Goal: Information Seeking & Learning: Learn about a topic

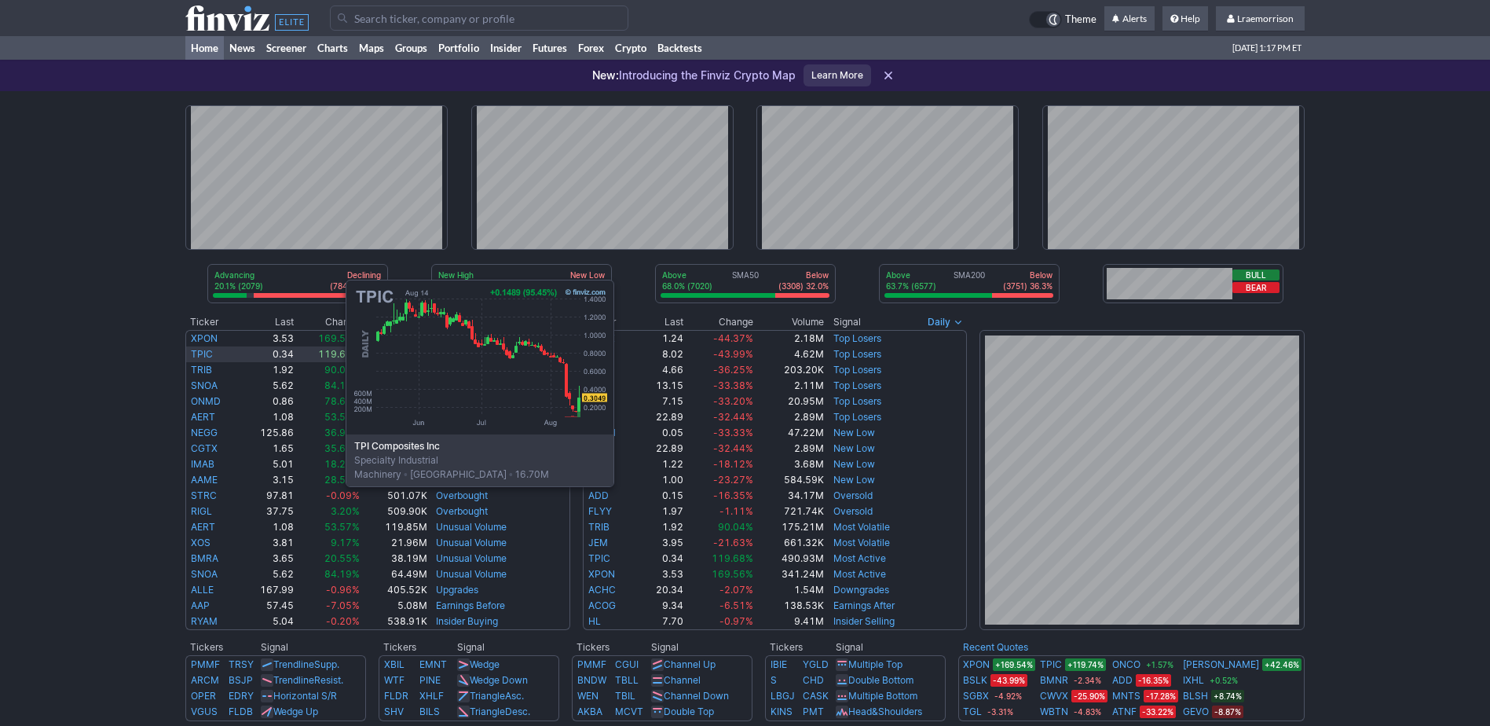
click at [189, 354] on td "TPIC" at bounding box center [212, 354] width 55 height 16
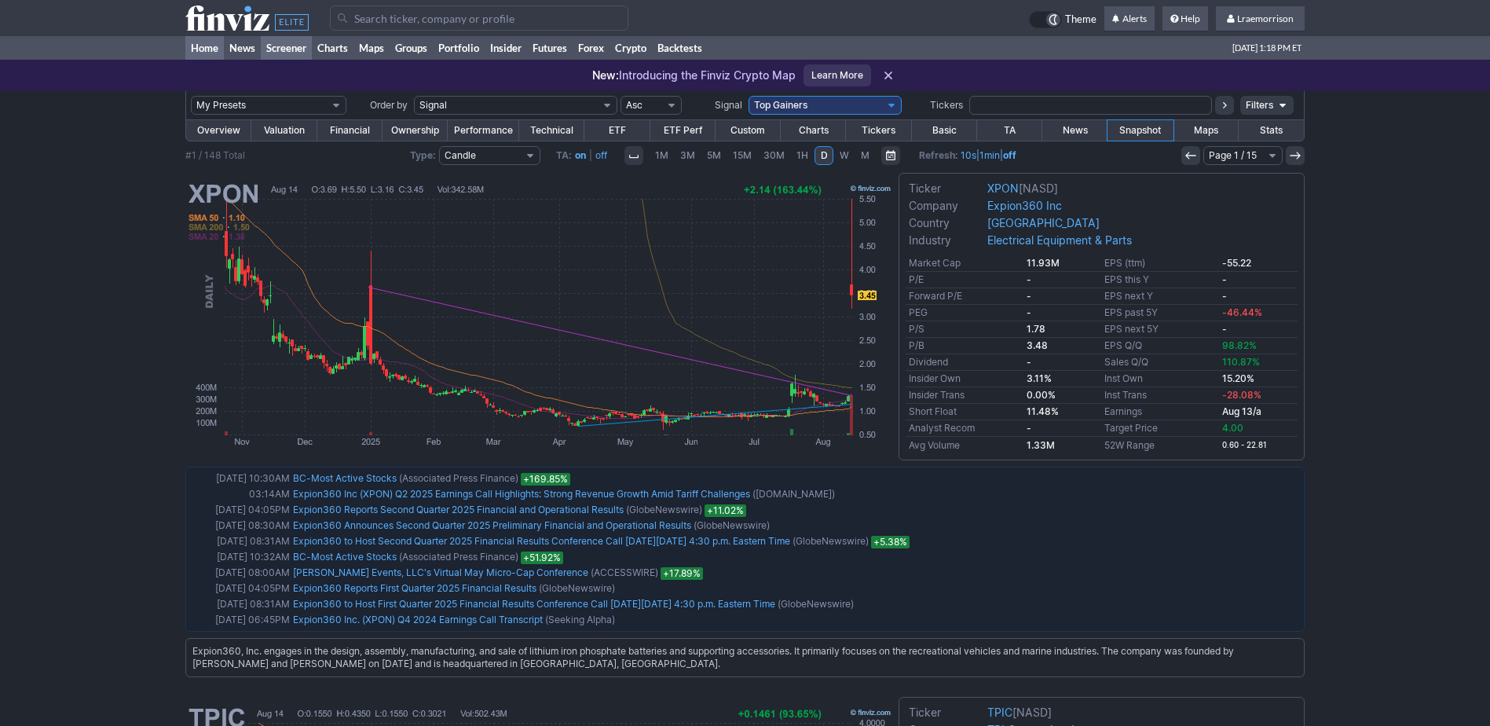
click at [197, 47] on link "Home" at bounding box center [204, 48] width 38 height 24
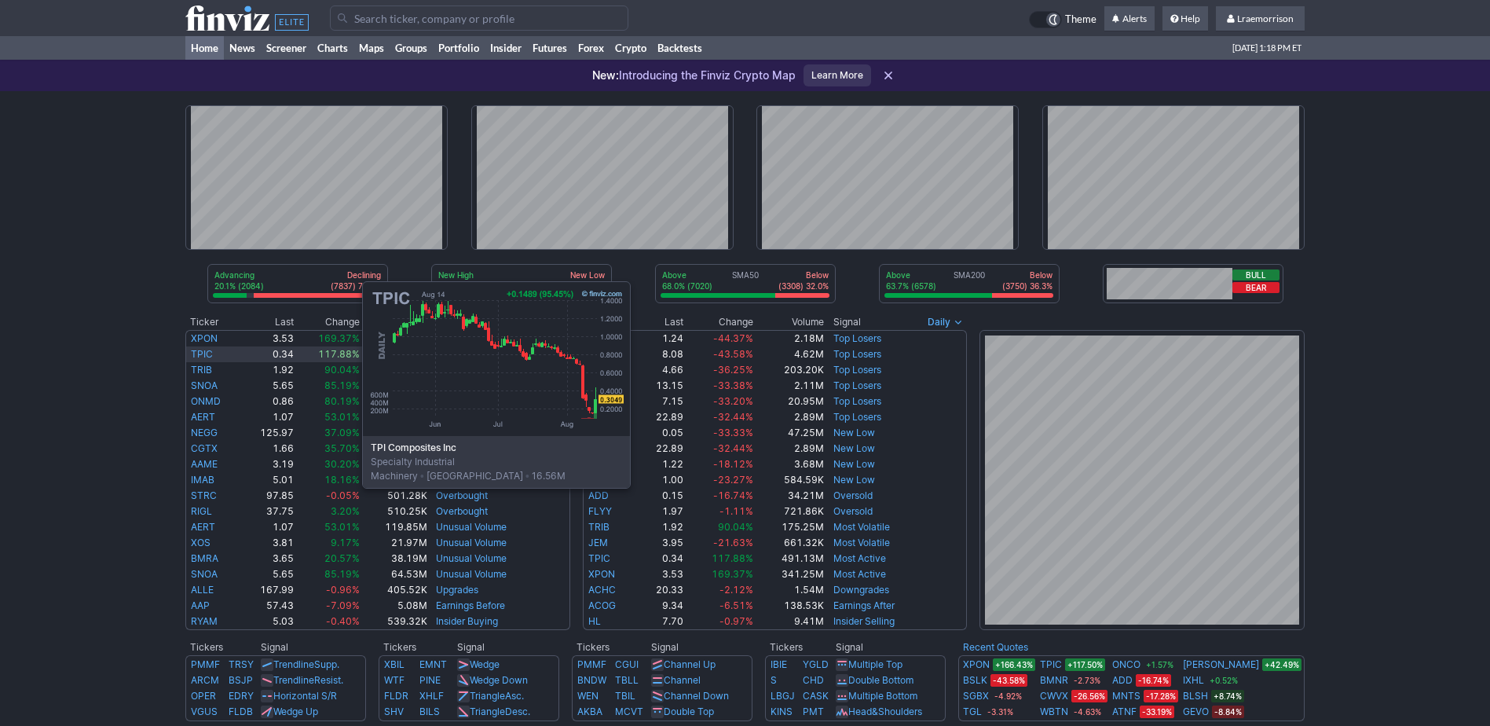
click at [205, 356] on link "TPIC" at bounding box center [202, 354] width 22 height 12
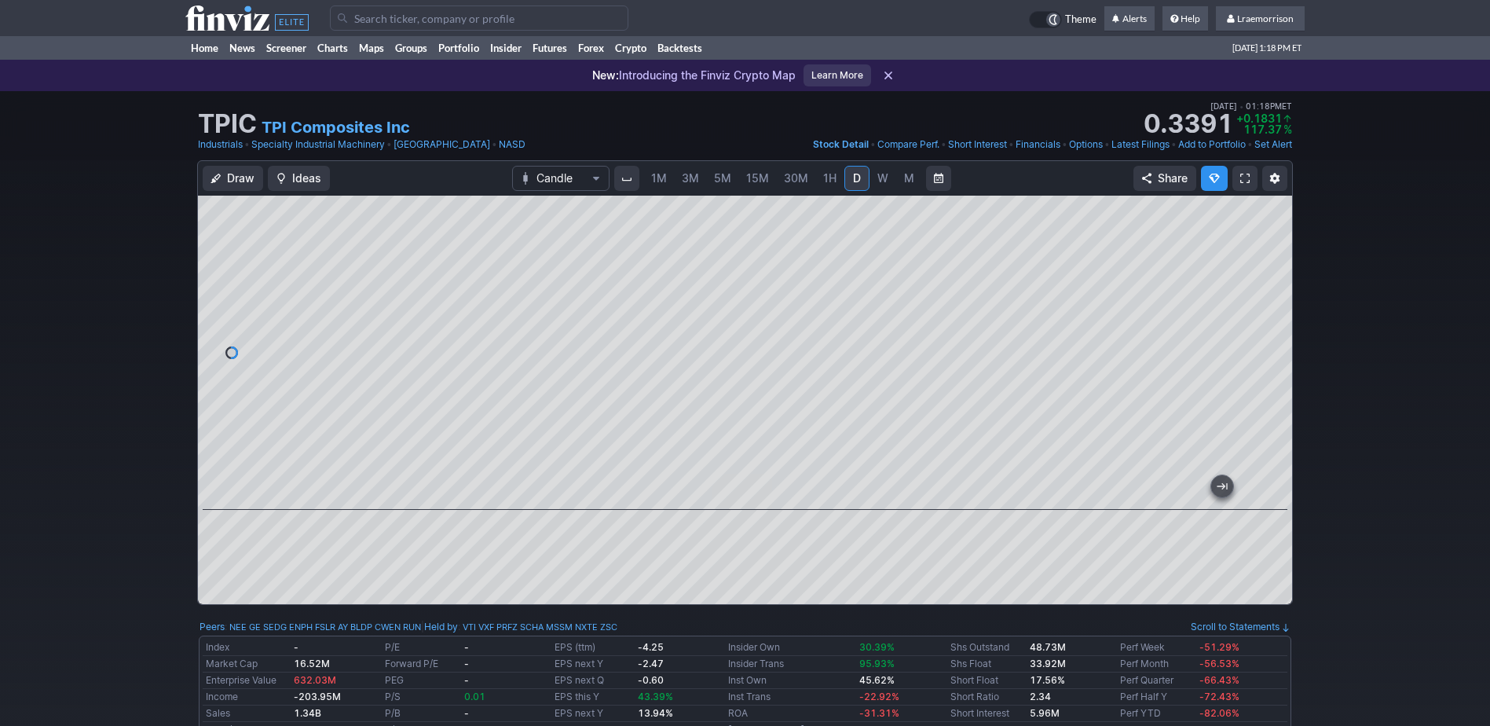
click at [697, 516] on div at bounding box center [745, 400] width 1094 height 408
click at [659, 178] on span "1M" at bounding box center [659, 177] width 16 height 13
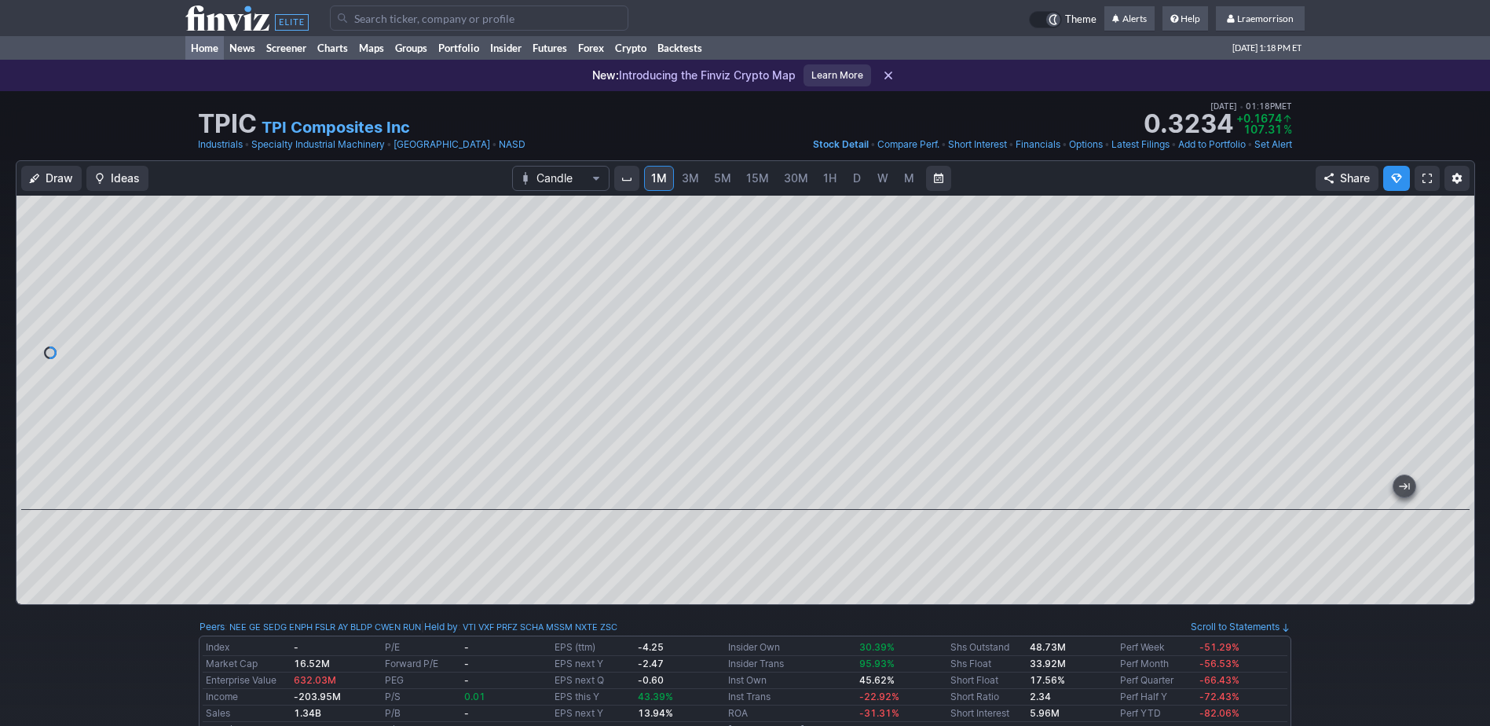
click at [207, 45] on link "Home" at bounding box center [204, 48] width 38 height 24
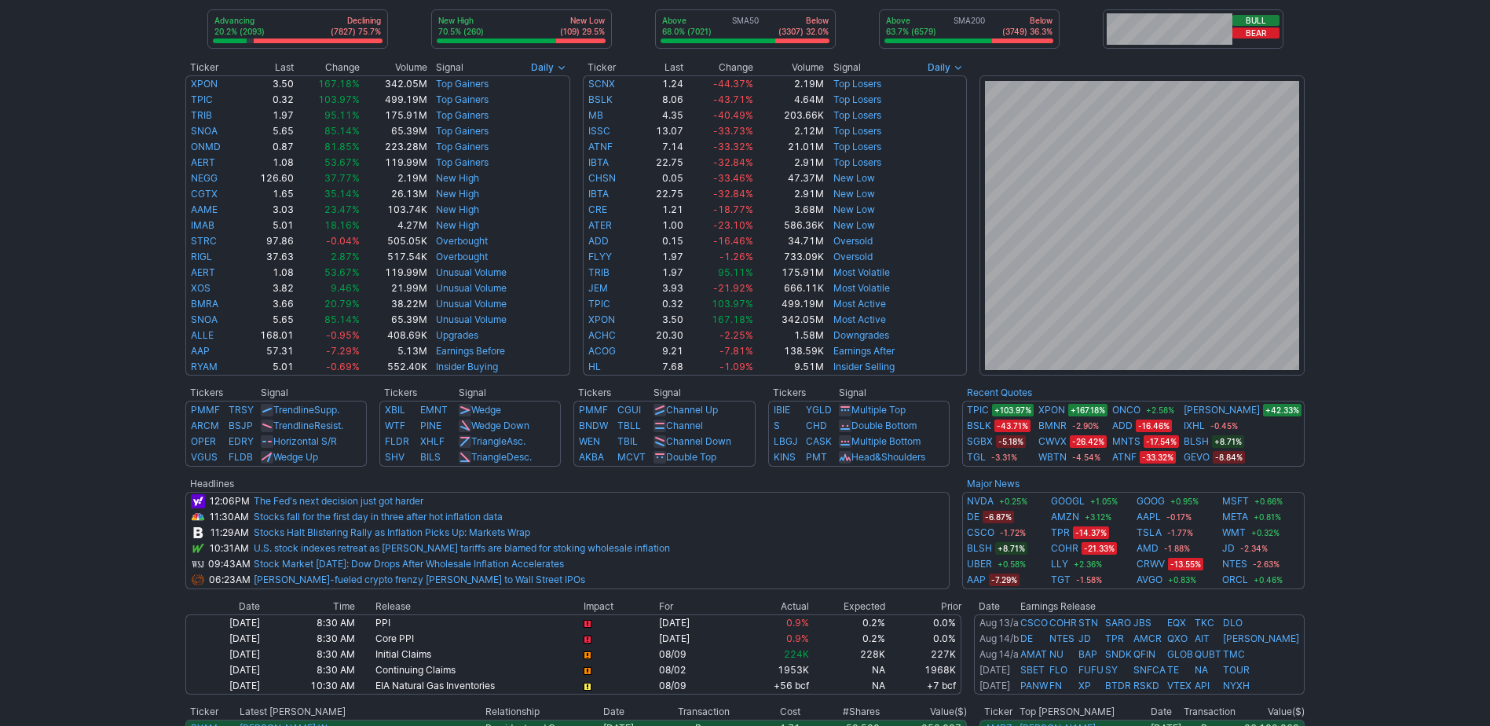
scroll to position [79, 0]
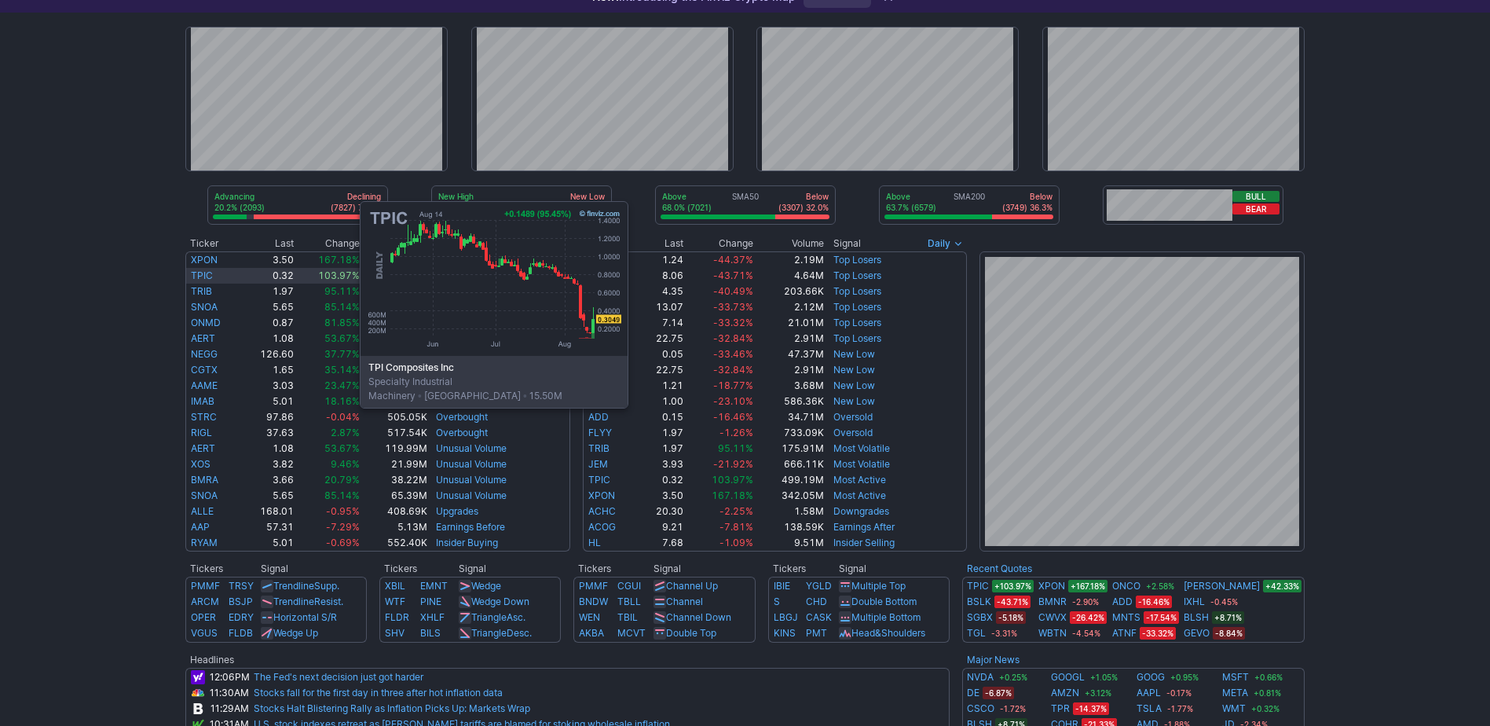
click at [203, 276] on link "TPIC" at bounding box center [202, 275] width 22 height 12
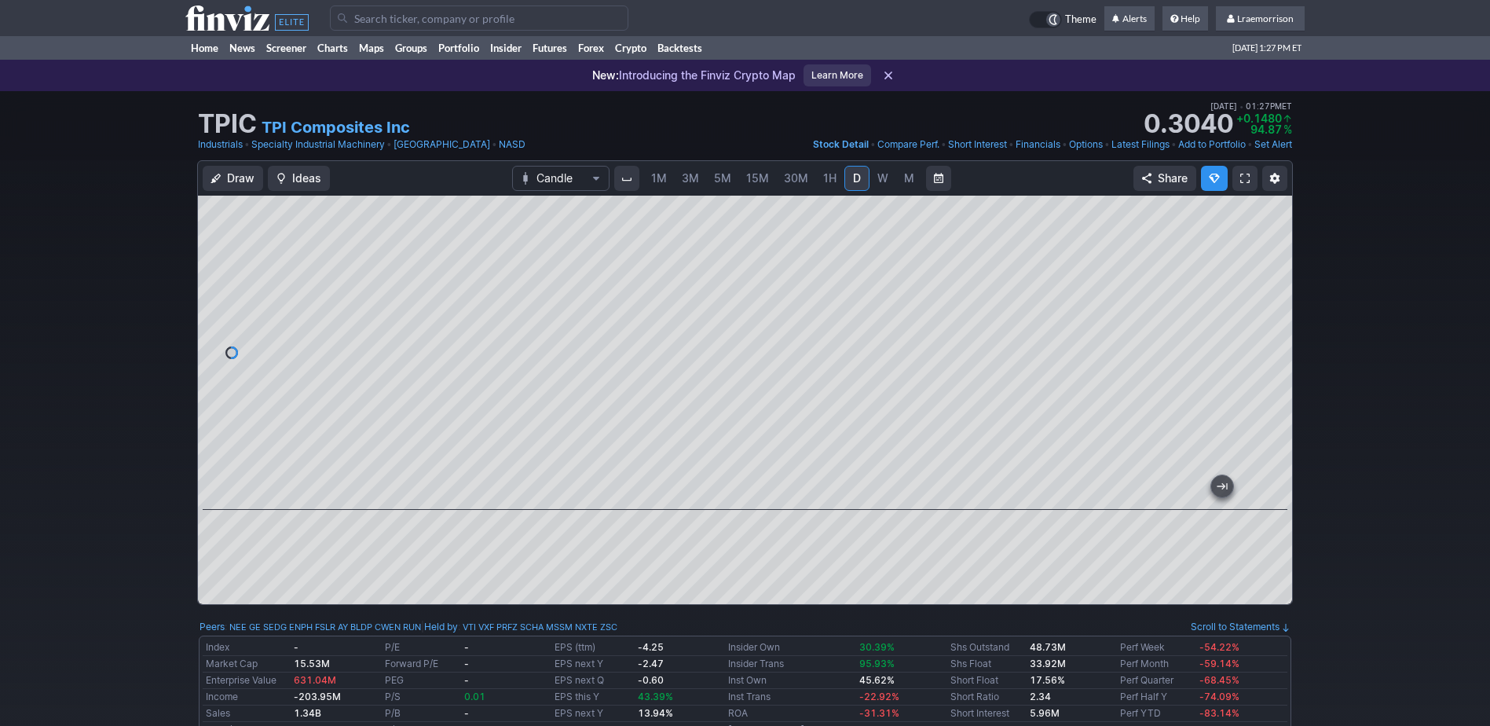
click at [368, 22] on input "Search" at bounding box center [479, 17] width 298 height 25
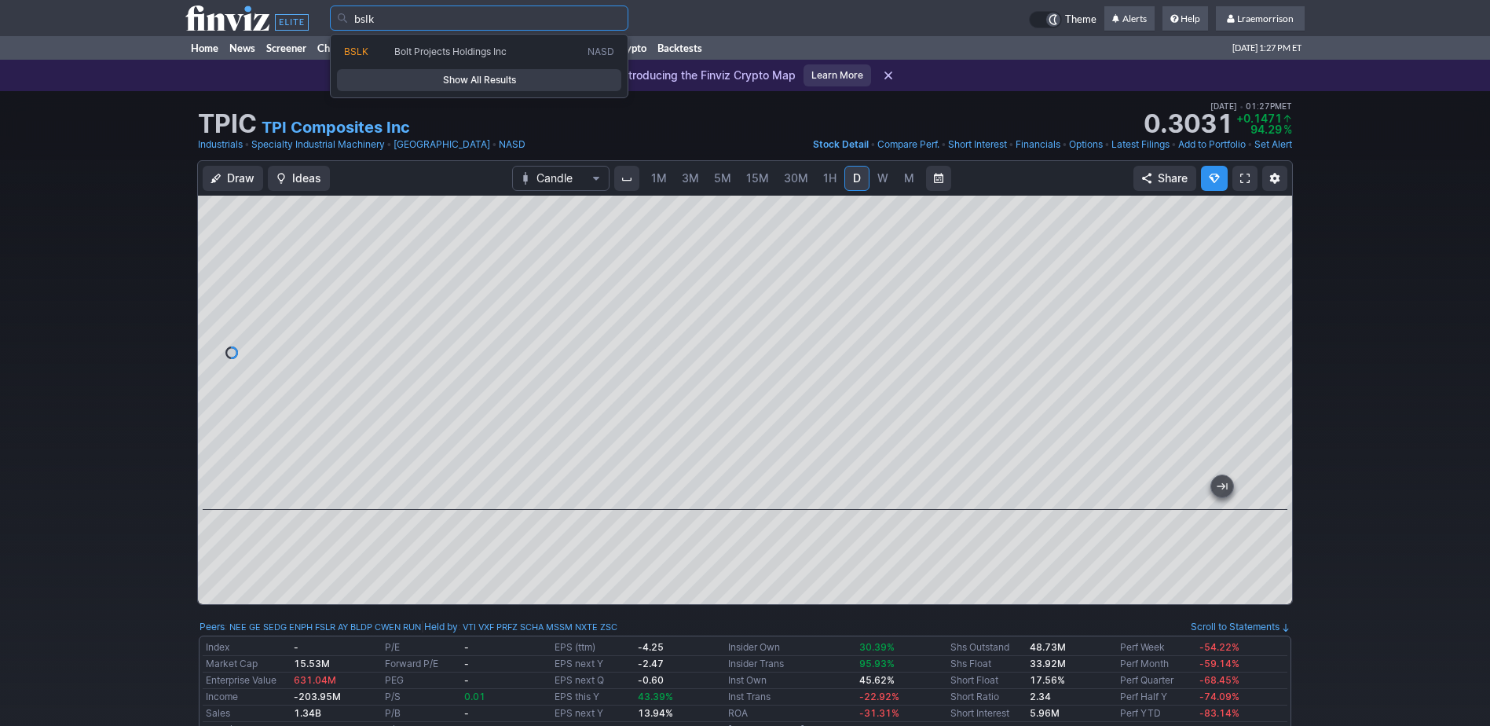
type input "bslk"
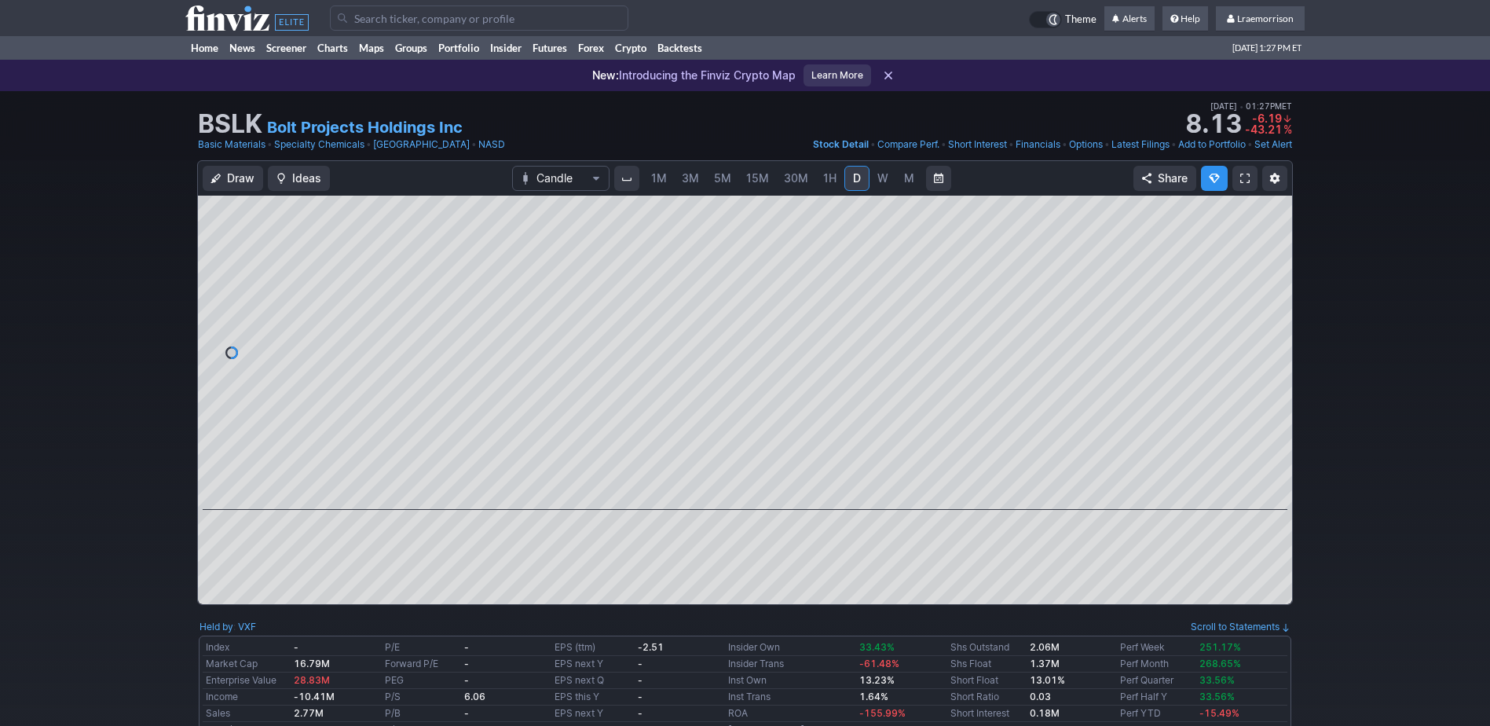
scroll to position [79, 0]
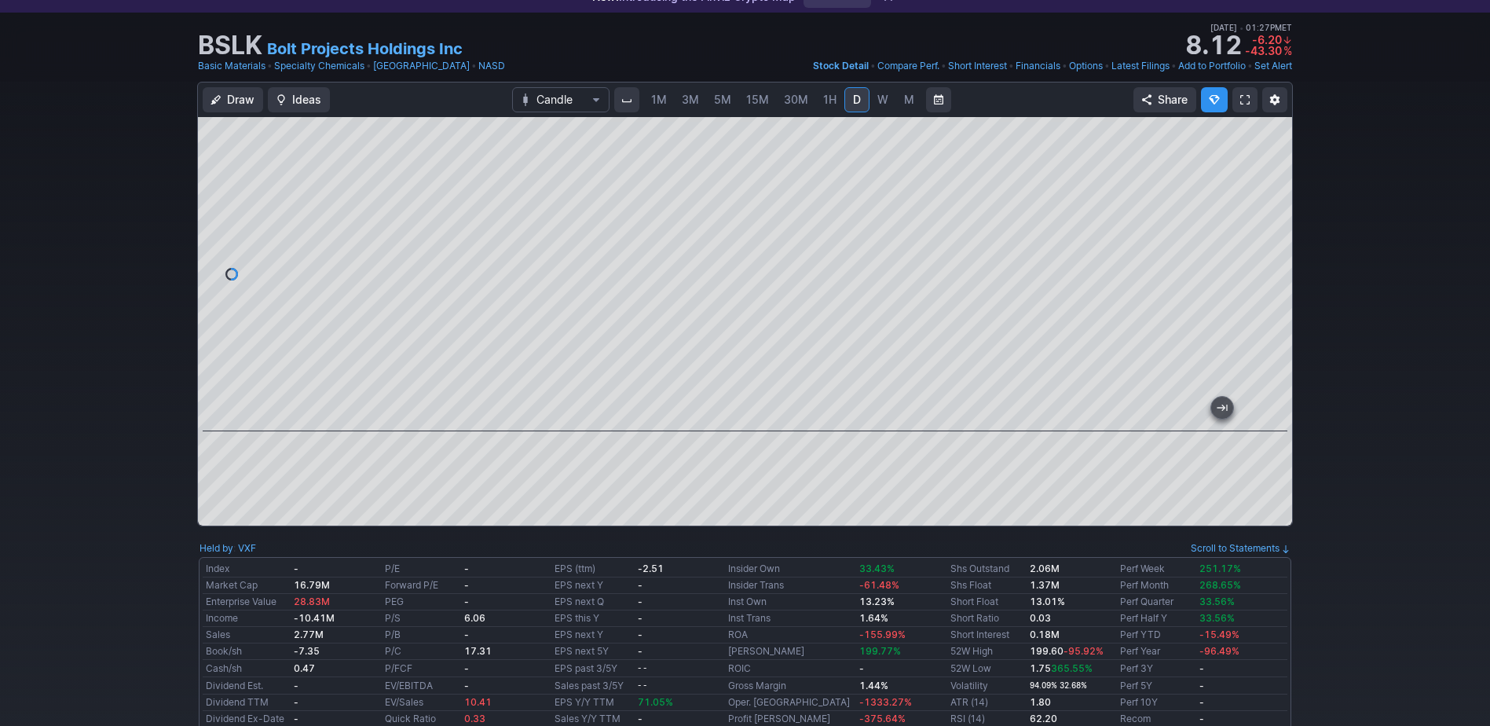
click at [656, 107] on span "1M" at bounding box center [659, 100] width 16 height 16
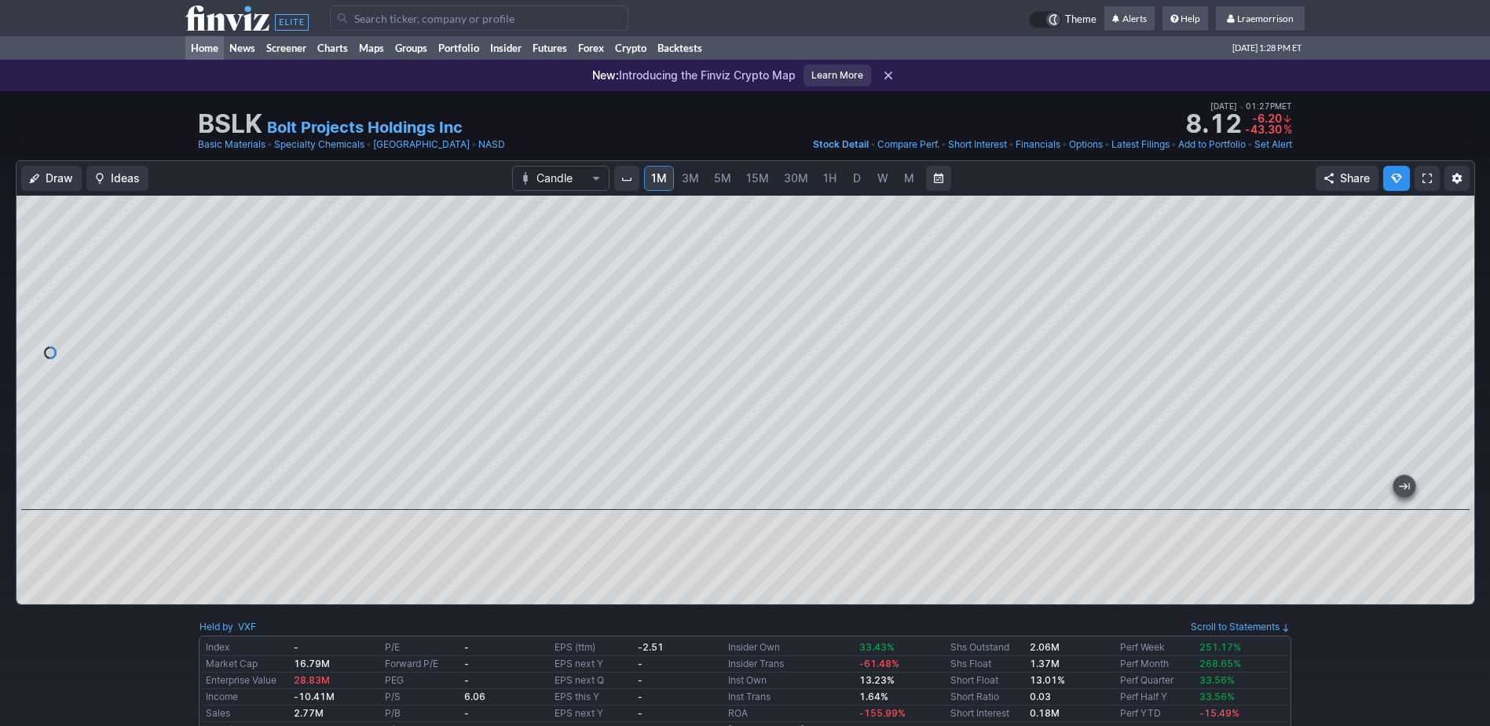
click at [205, 46] on link "Home" at bounding box center [204, 48] width 38 height 24
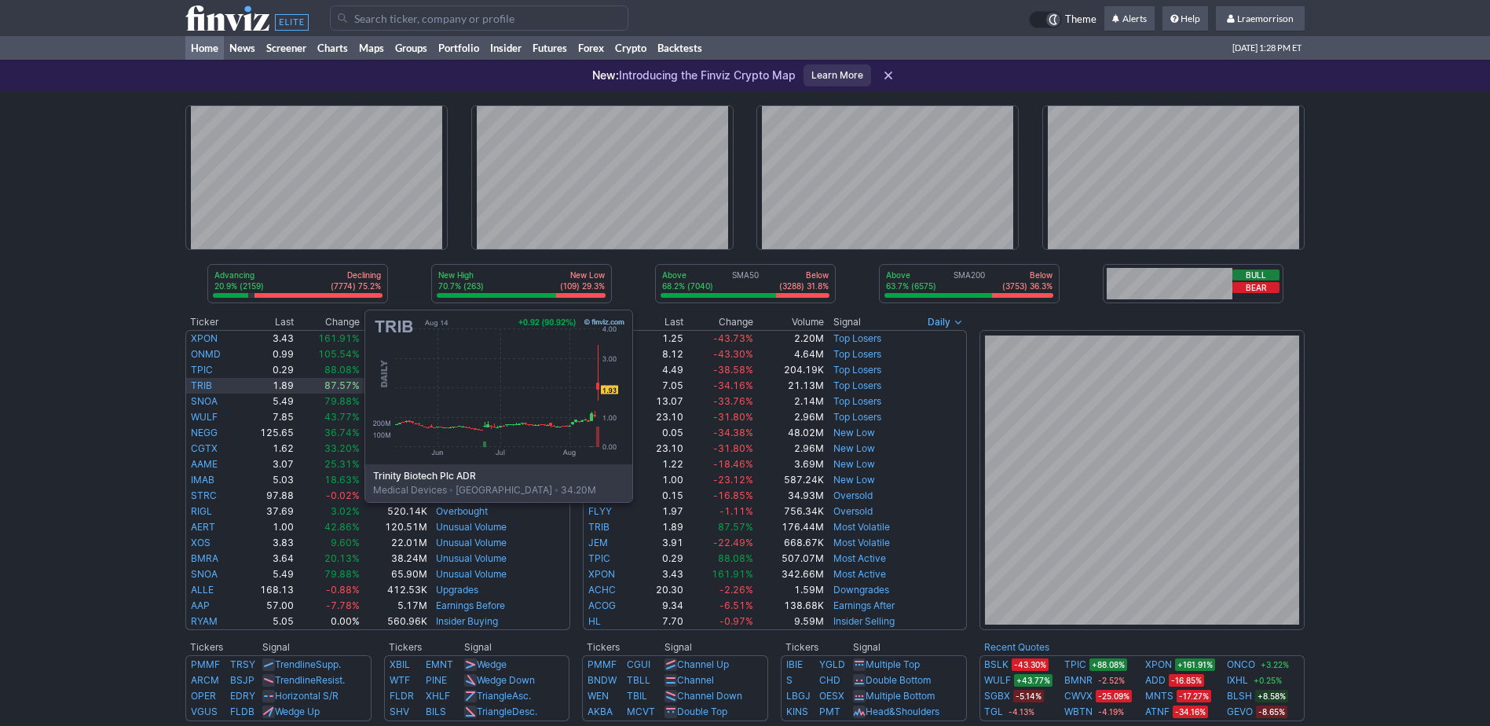
click at [207, 384] on link "TRIB" at bounding box center [201, 385] width 21 height 12
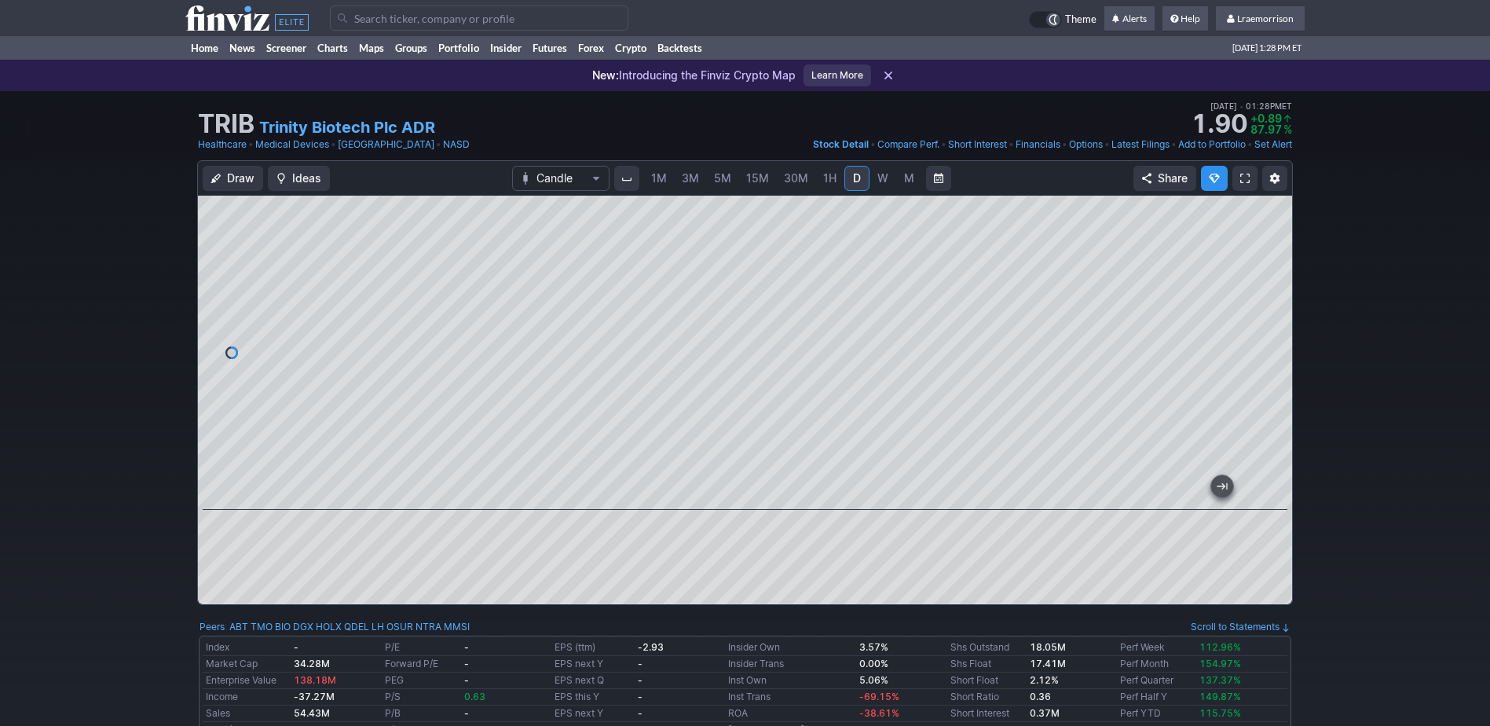
click at [581, 503] on div at bounding box center [745, 353] width 1094 height 314
click at [660, 177] on span "1M" at bounding box center [659, 177] width 16 height 13
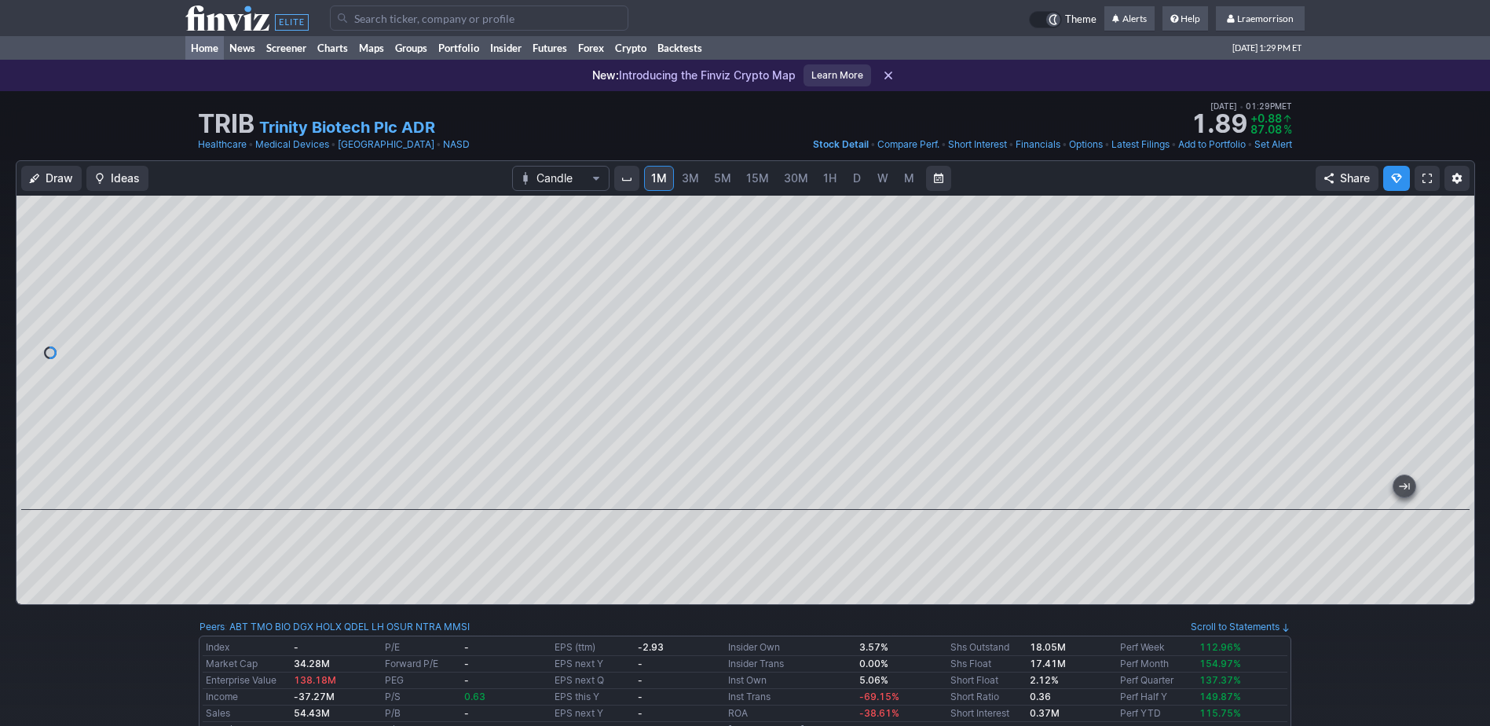
click at [205, 45] on link "Home" at bounding box center [204, 48] width 38 height 24
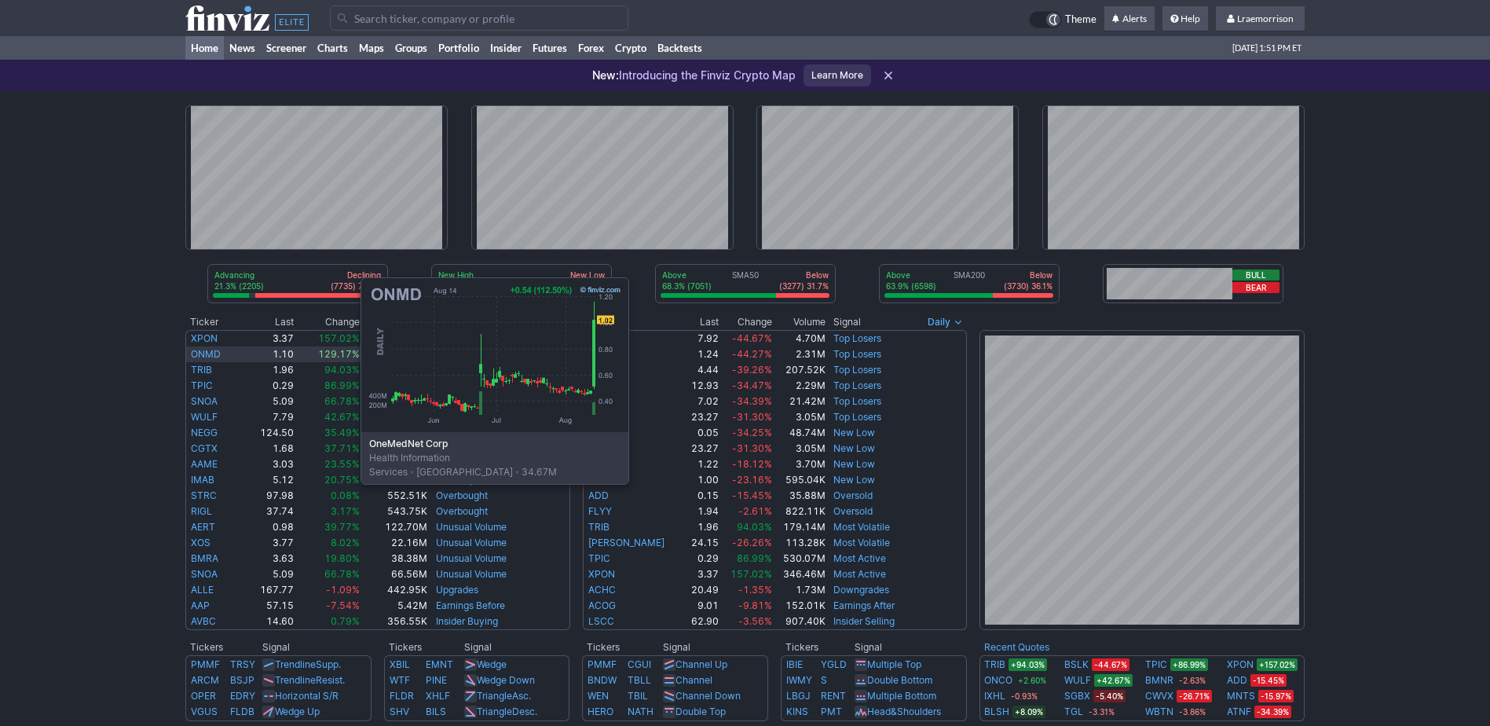
click at [203, 352] on link "ONMD" at bounding box center [206, 354] width 30 height 12
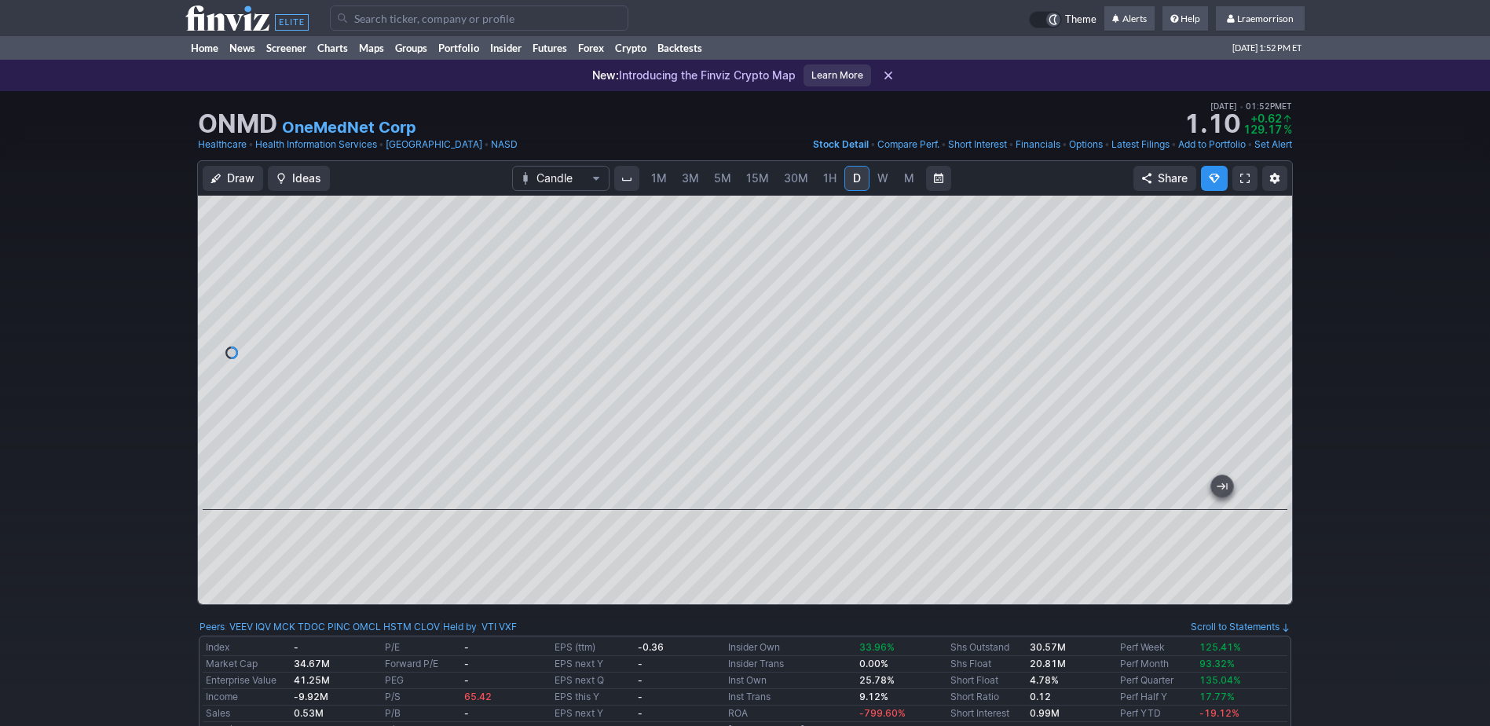
click at [654, 182] on span "1M" at bounding box center [659, 177] width 16 height 13
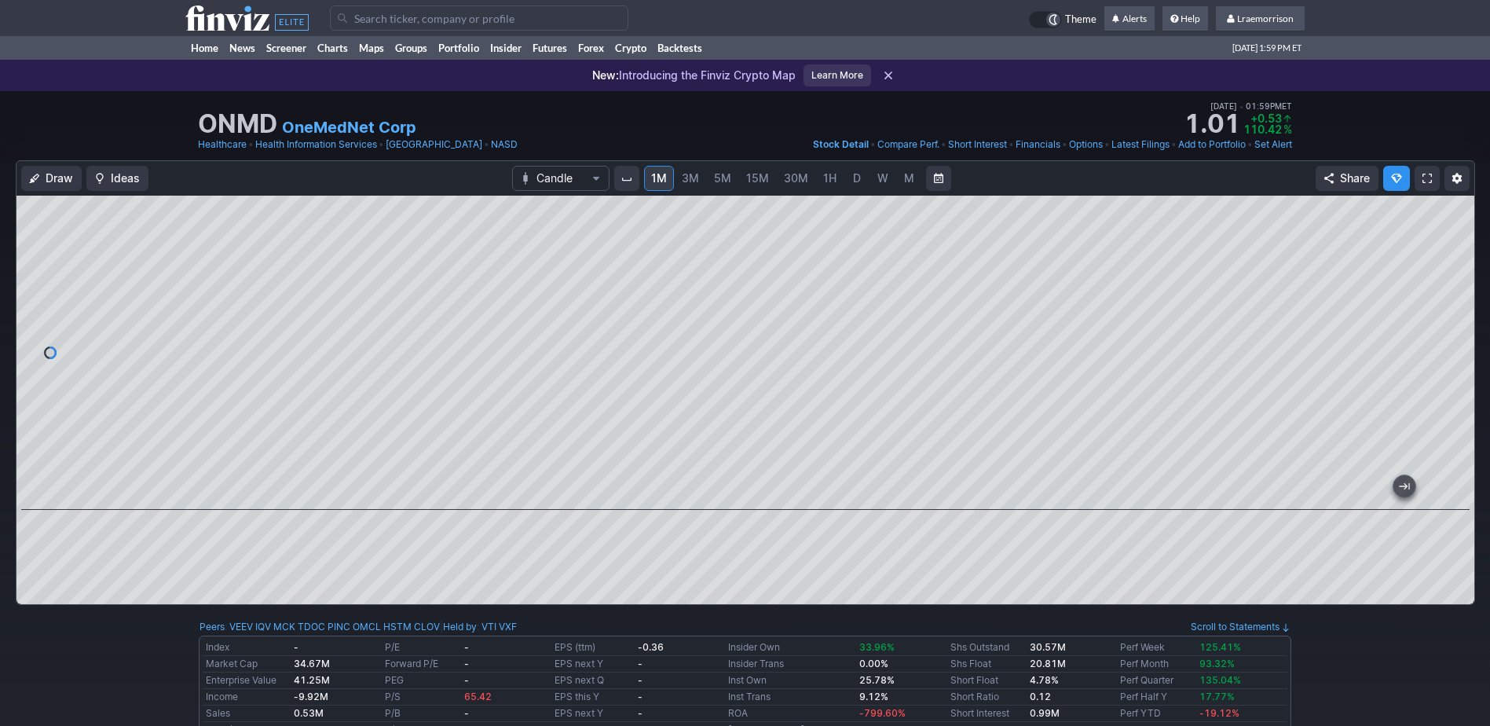
click at [401, 20] on input "Search" at bounding box center [479, 17] width 298 height 25
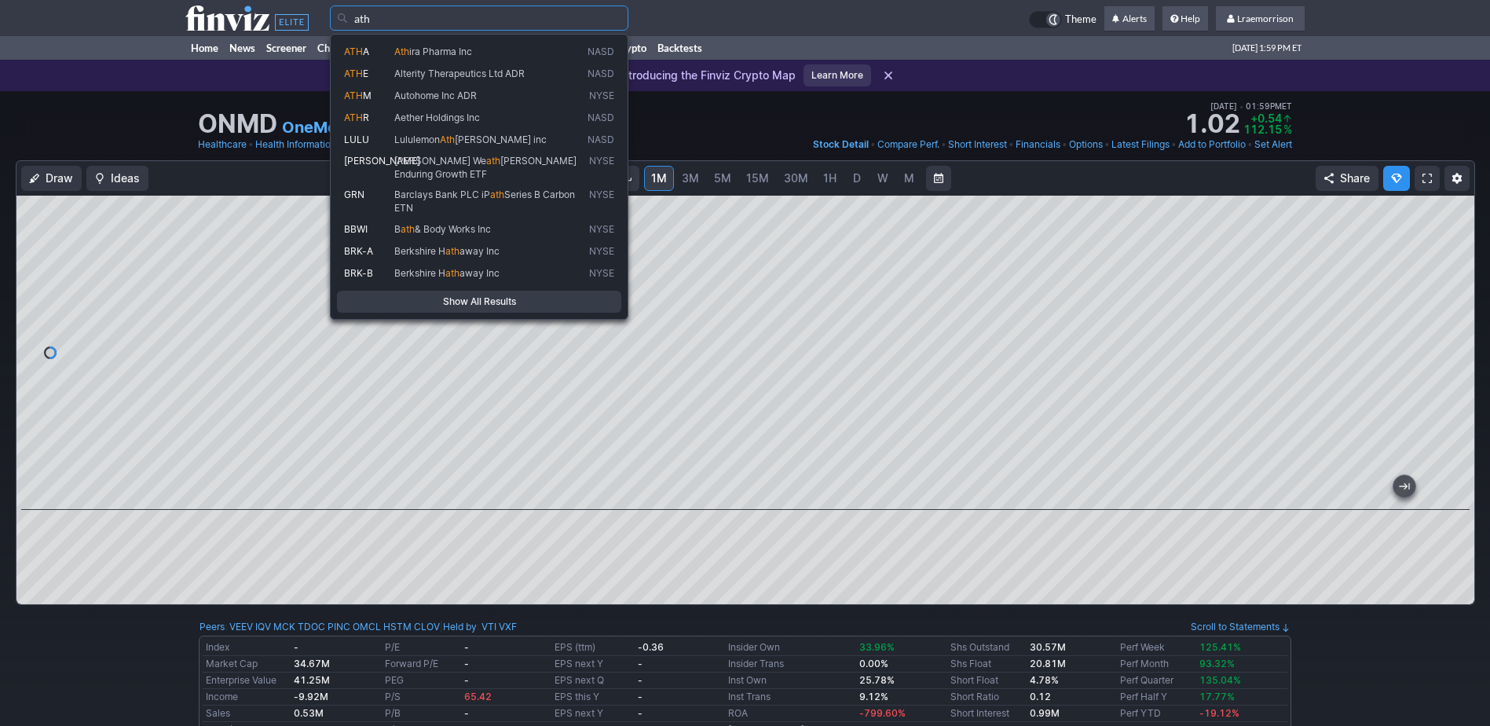
type input "ath"
click at [151, 101] on div "ONMD OneMedNet Corp Last Close Aug 14 • 01:52PM ET 1.10 Dollar change +0.62 Per…" at bounding box center [745, 125] width 1490 height 69
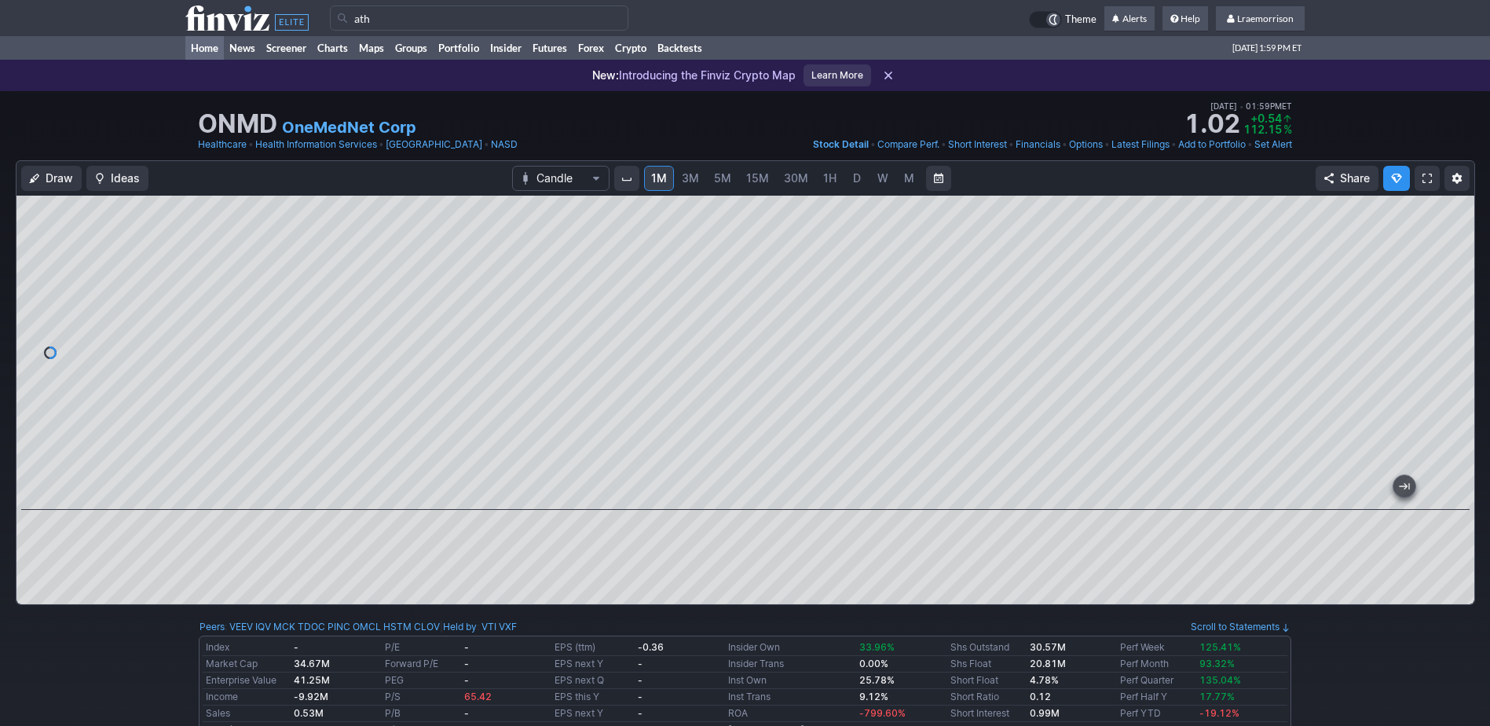
click at [196, 49] on link "Home" at bounding box center [204, 48] width 38 height 24
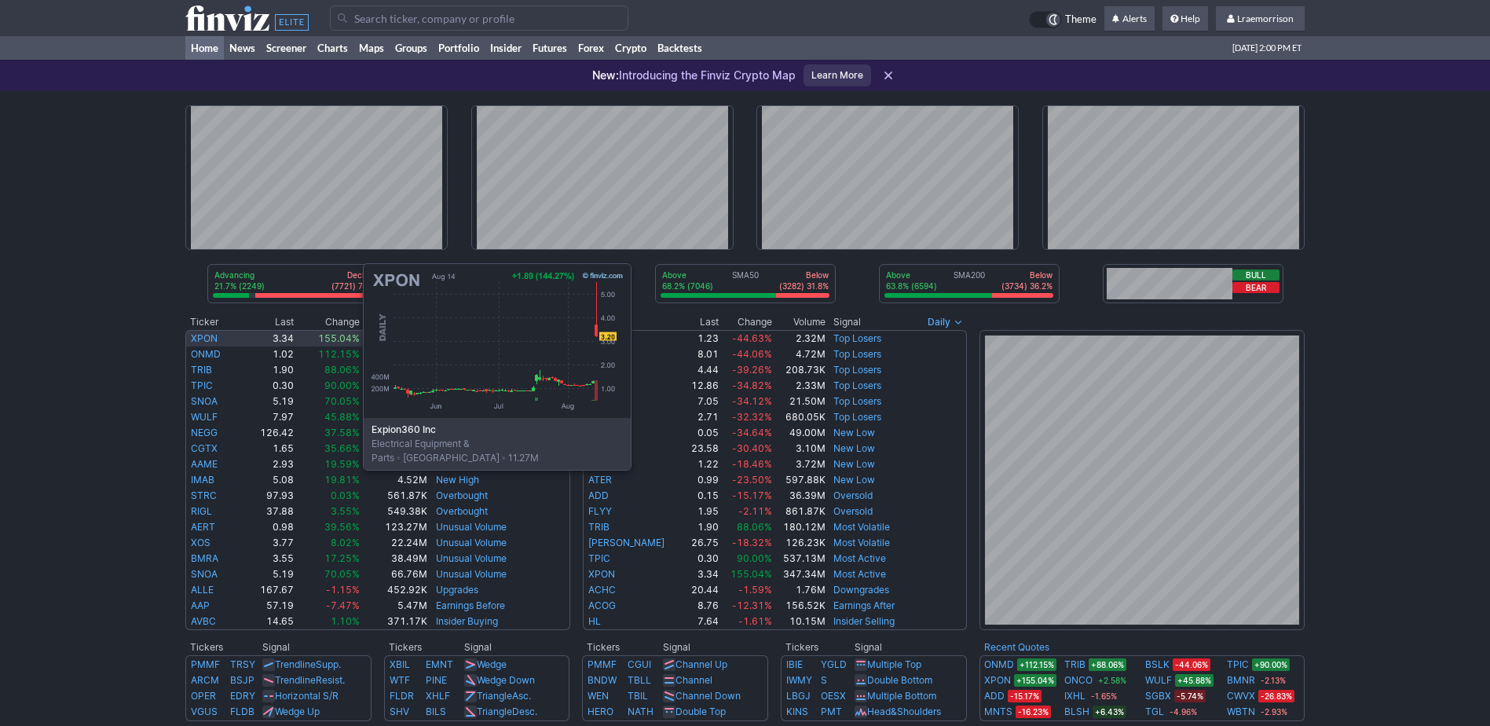
click at [206, 338] on link "XPON" at bounding box center [204, 338] width 27 height 12
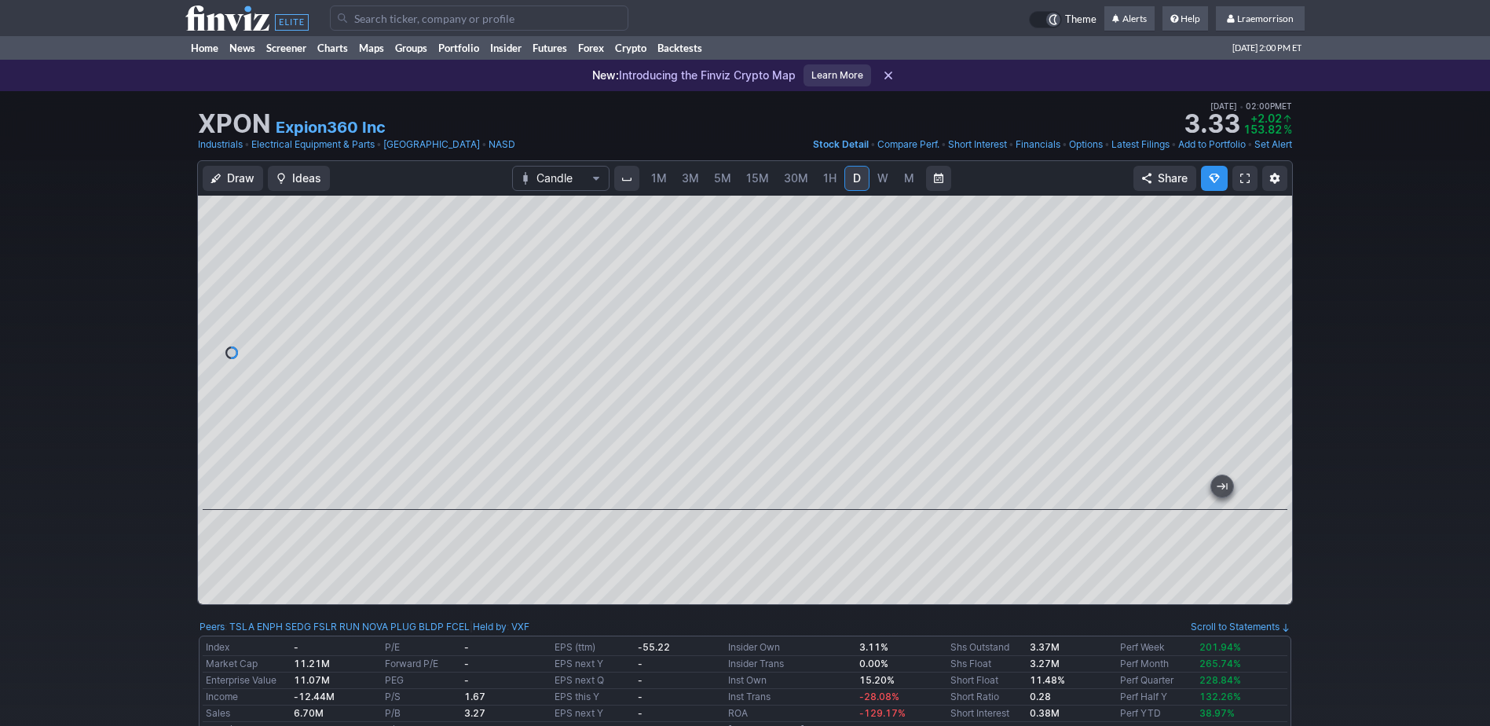
click at [622, 524] on div at bounding box center [745, 400] width 1094 height 408
click at [212, 47] on link "Home" at bounding box center [204, 48] width 38 height 24
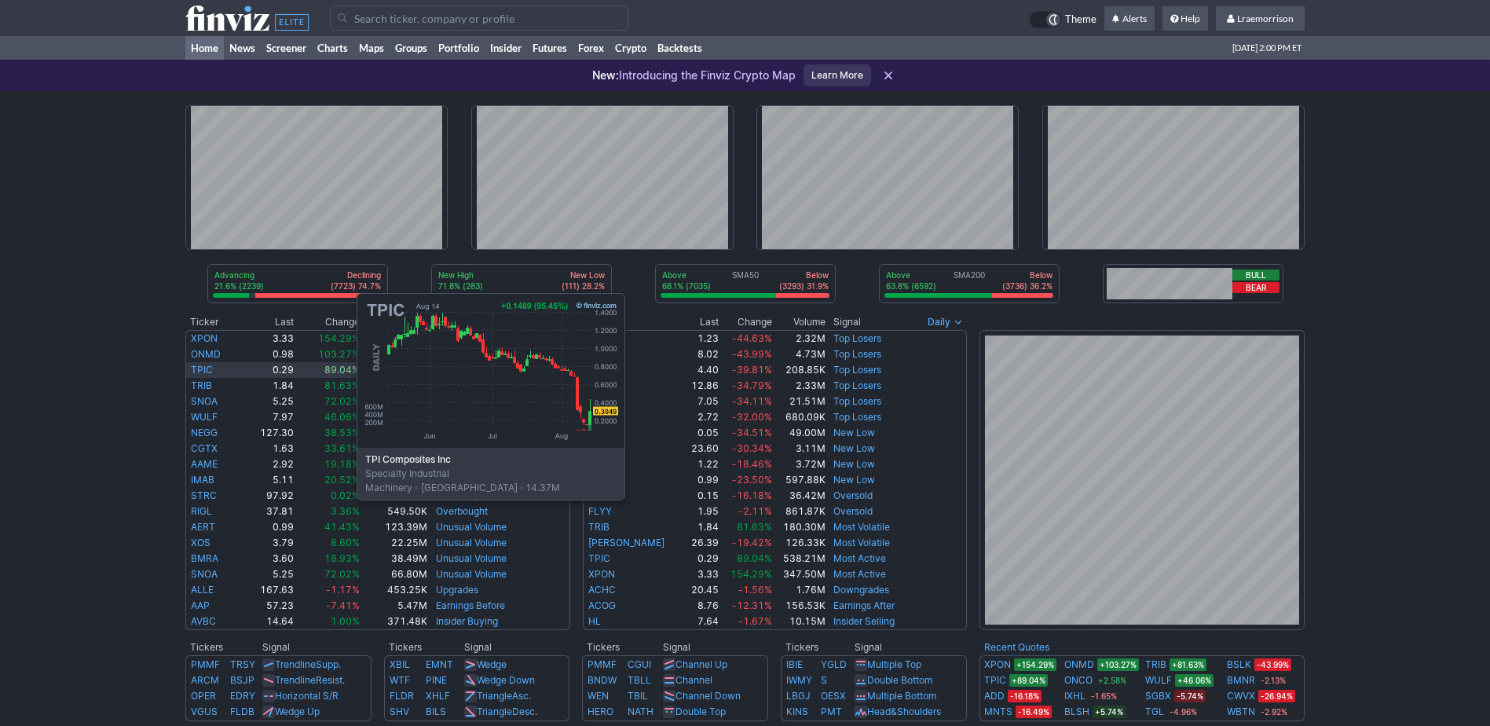
click at [200, 368] on link "TPIC" at bounding box center [202, 370] width 22 height 12
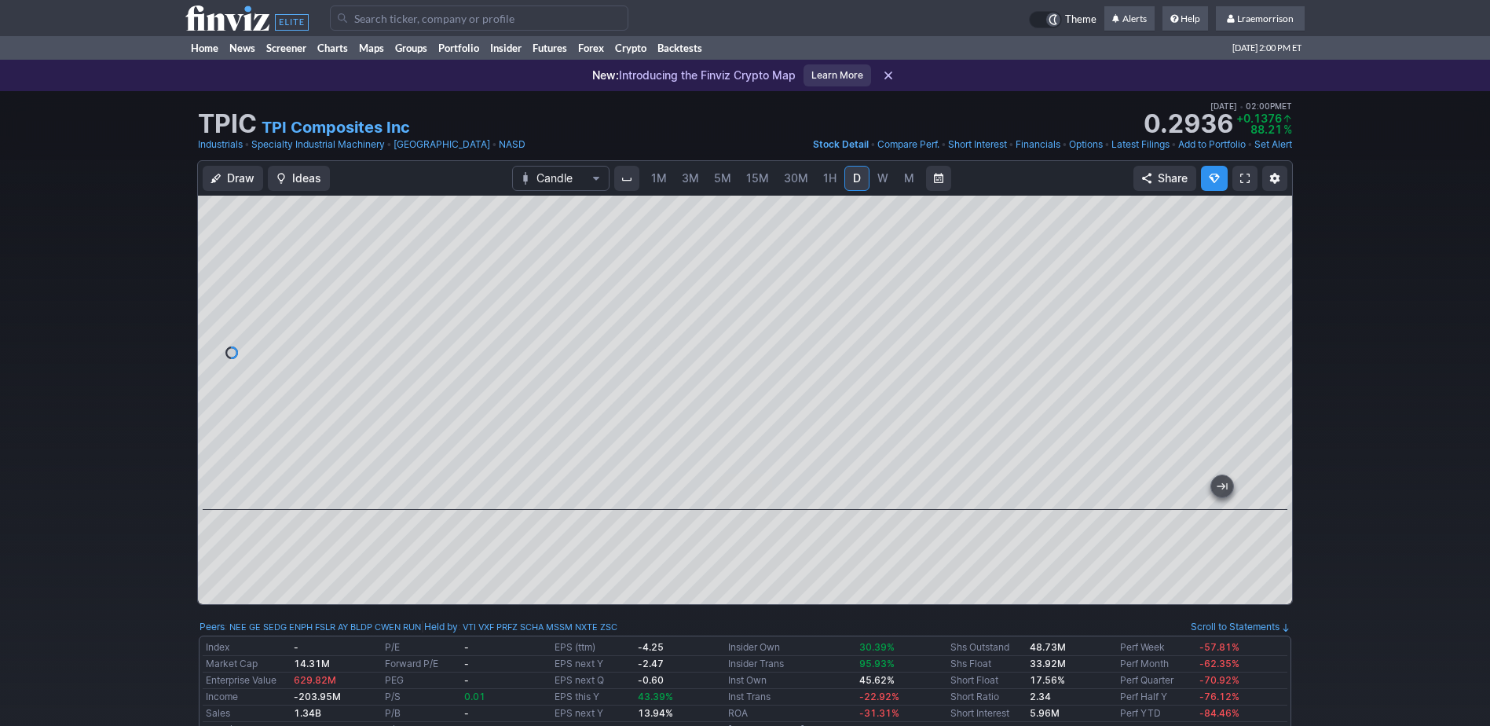
click at [499, 554] on div at bounding box center [745, 400] width 1094 height 408
click at [667, 180] on span "1M" at bounding box center [659, 177] width 16 height 13
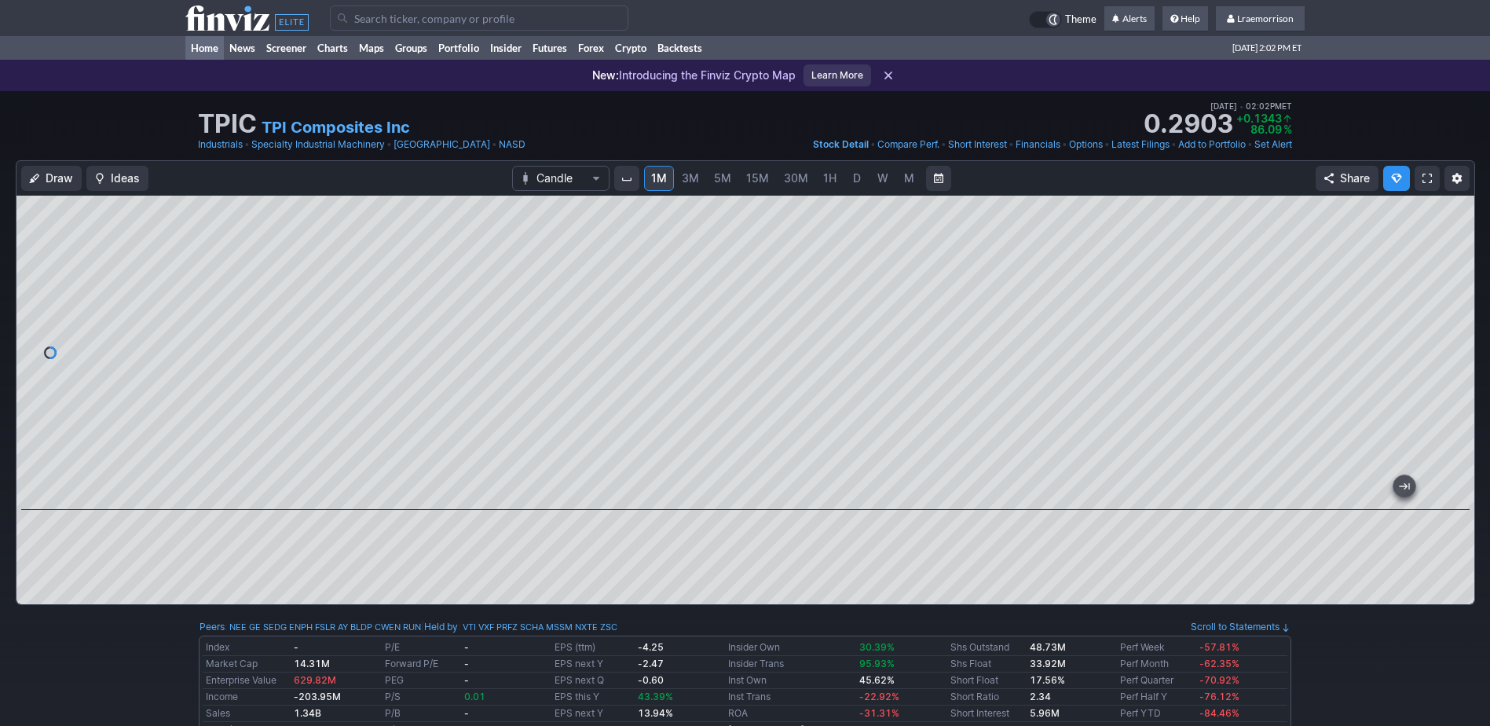
click at [205, 49] on link "Home" at bounding box center [204, 48] width 38 height 24
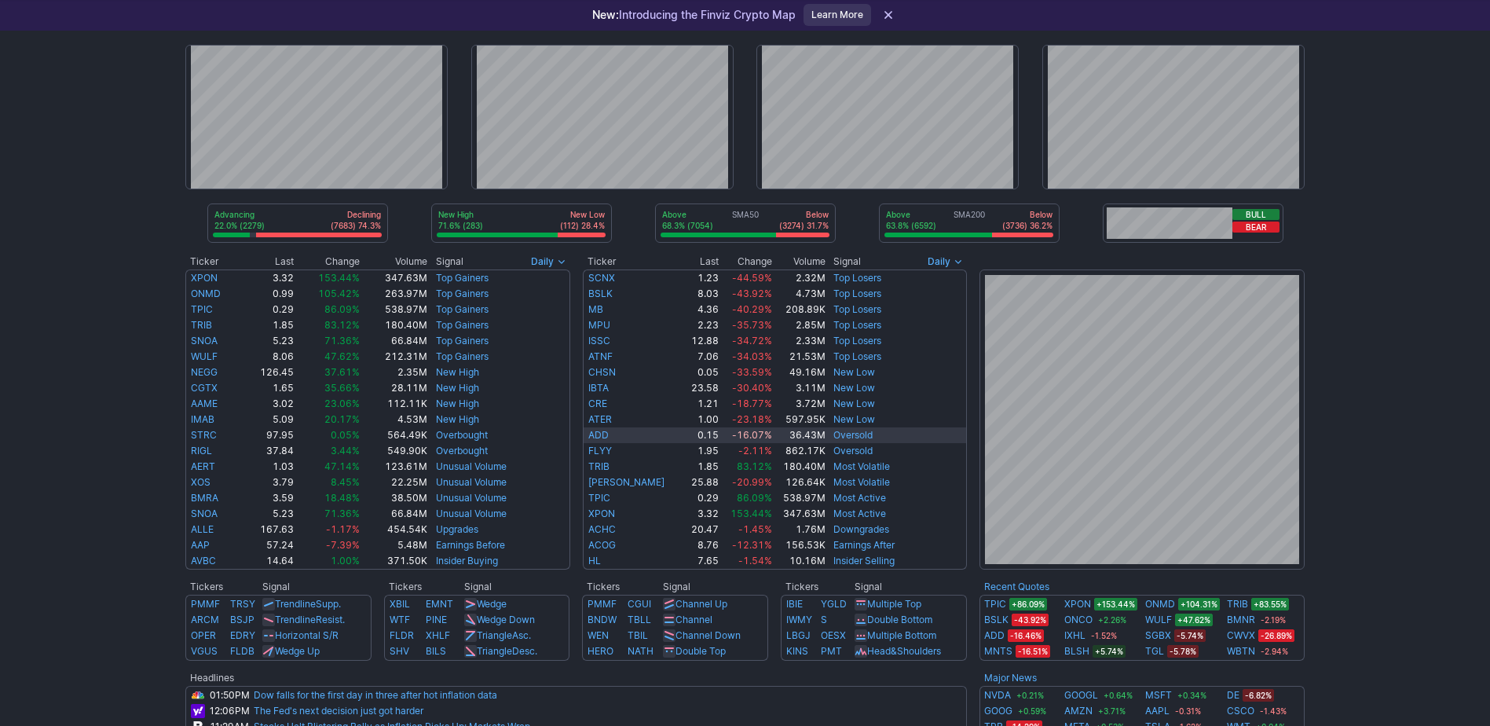
scroll to position [79, 0]
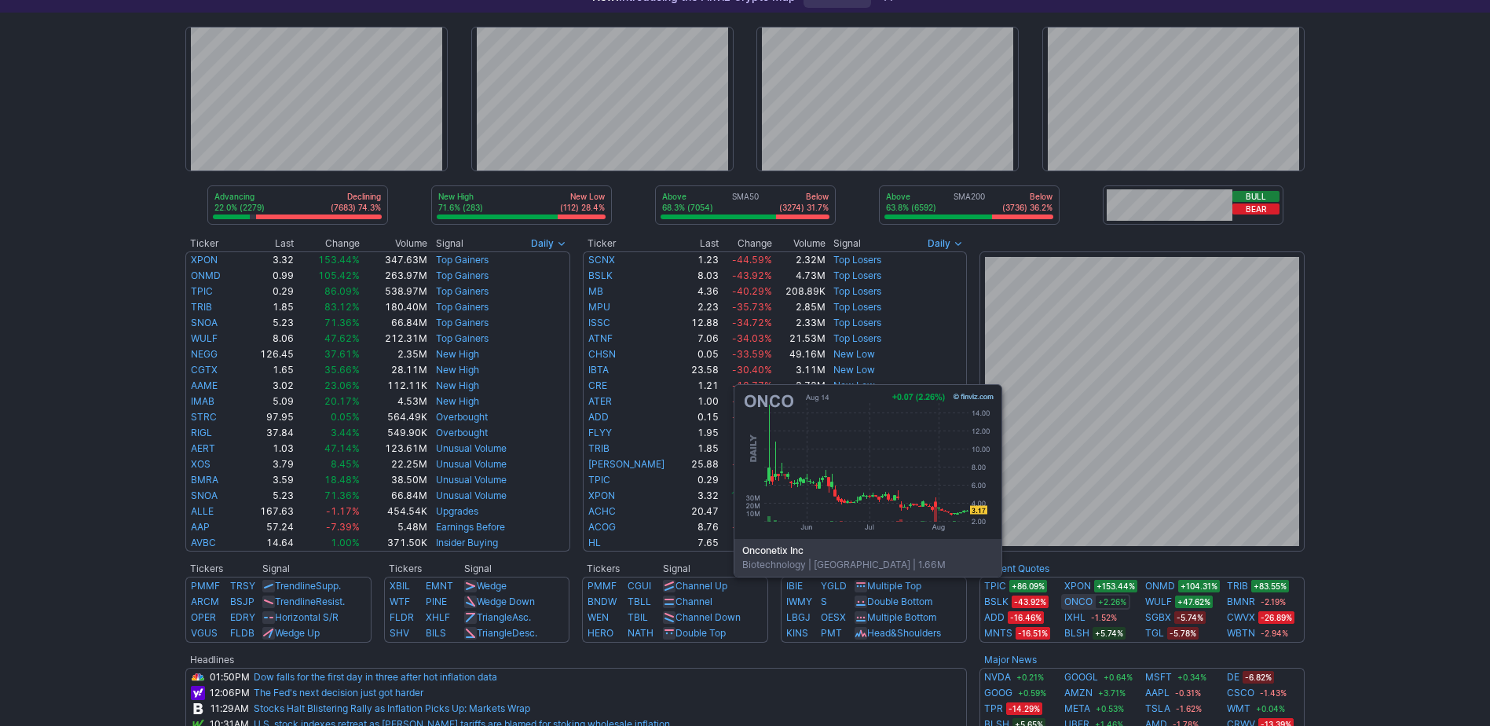
click at [1071, 600] on link "ONCO" at bounding box center [1078, 602] width 28 height 16
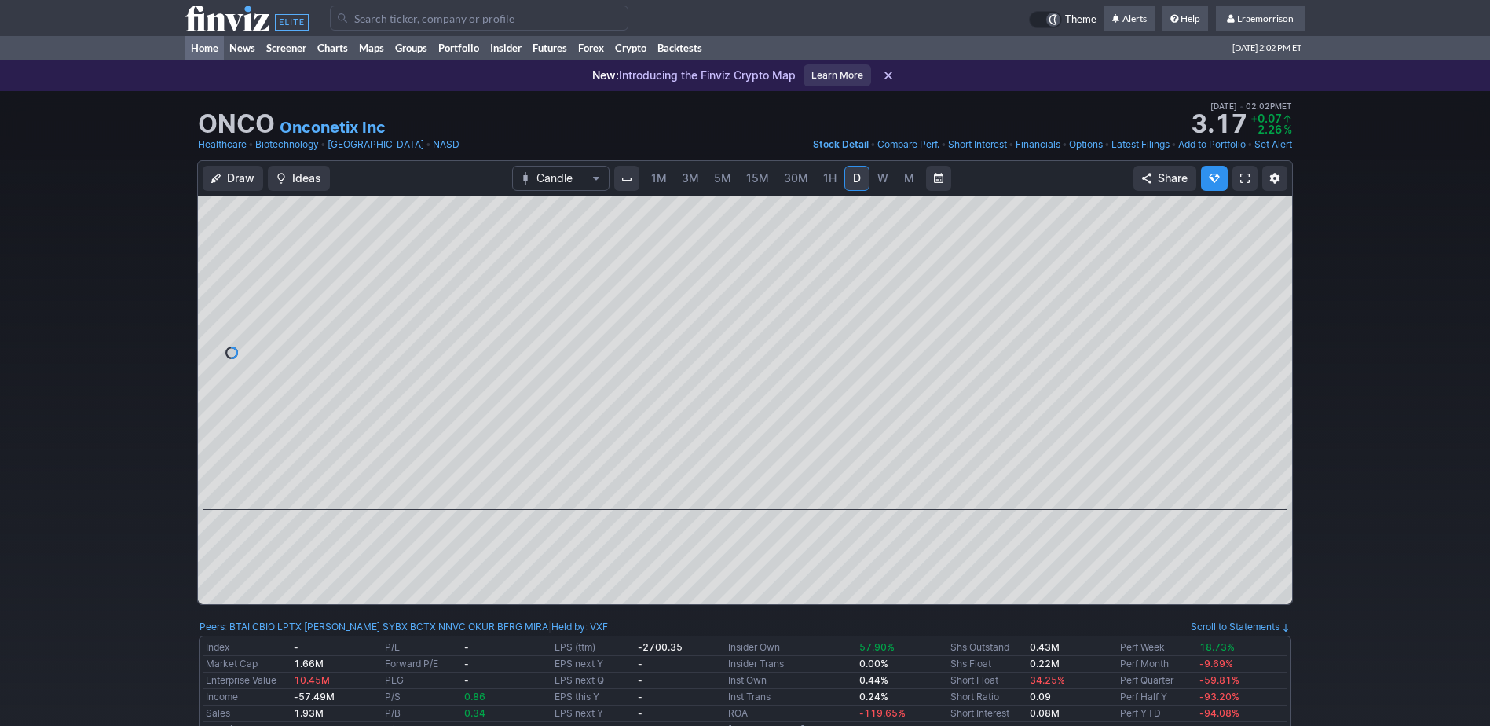
click at [207, 45] on link "Home" at bounding box center [204, 48] width 38 height 24
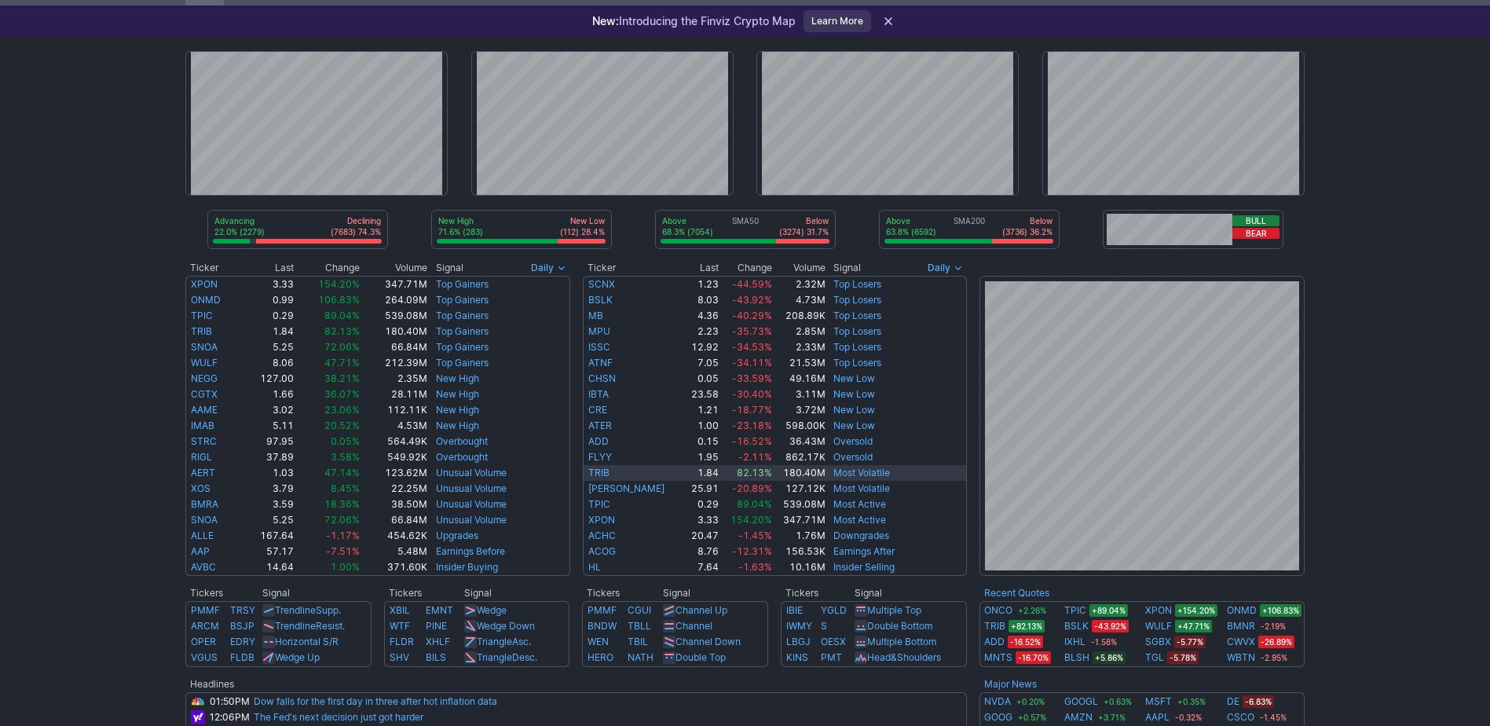
scroll to position [79, 0]
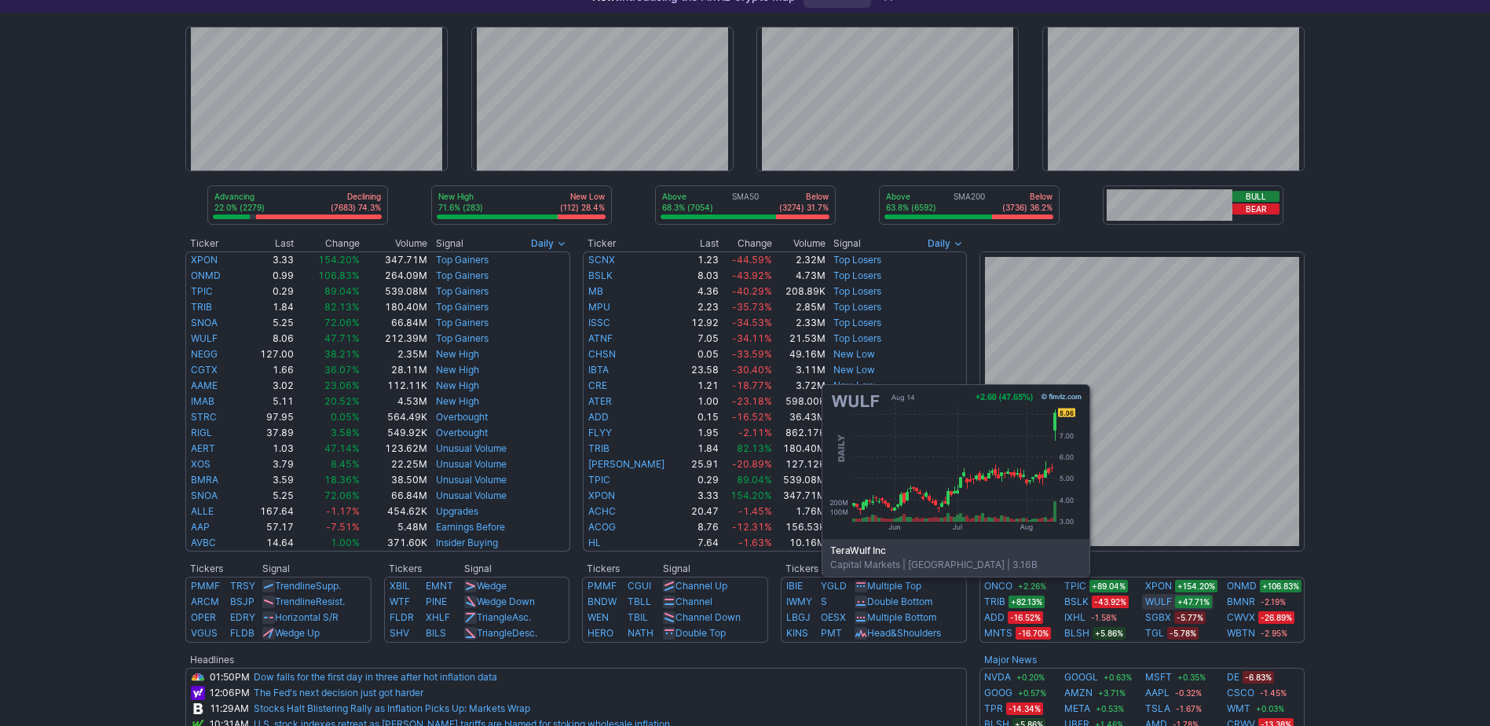
click at [1159, 600] on link "WULF" at bounding box center [1158, 602] width 27 height 16
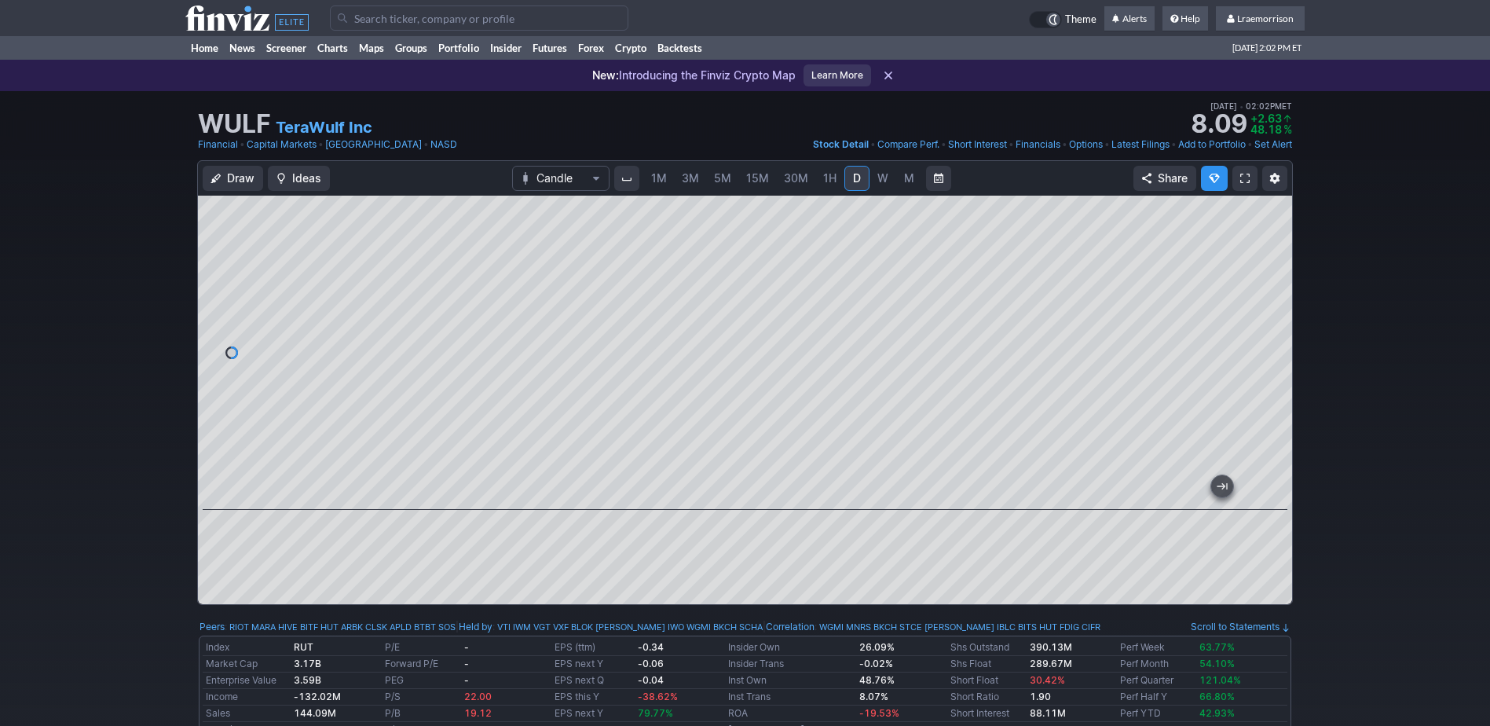
click at [658, 175] on span "1M" at bounding box center [659, 177] width 16 height 13
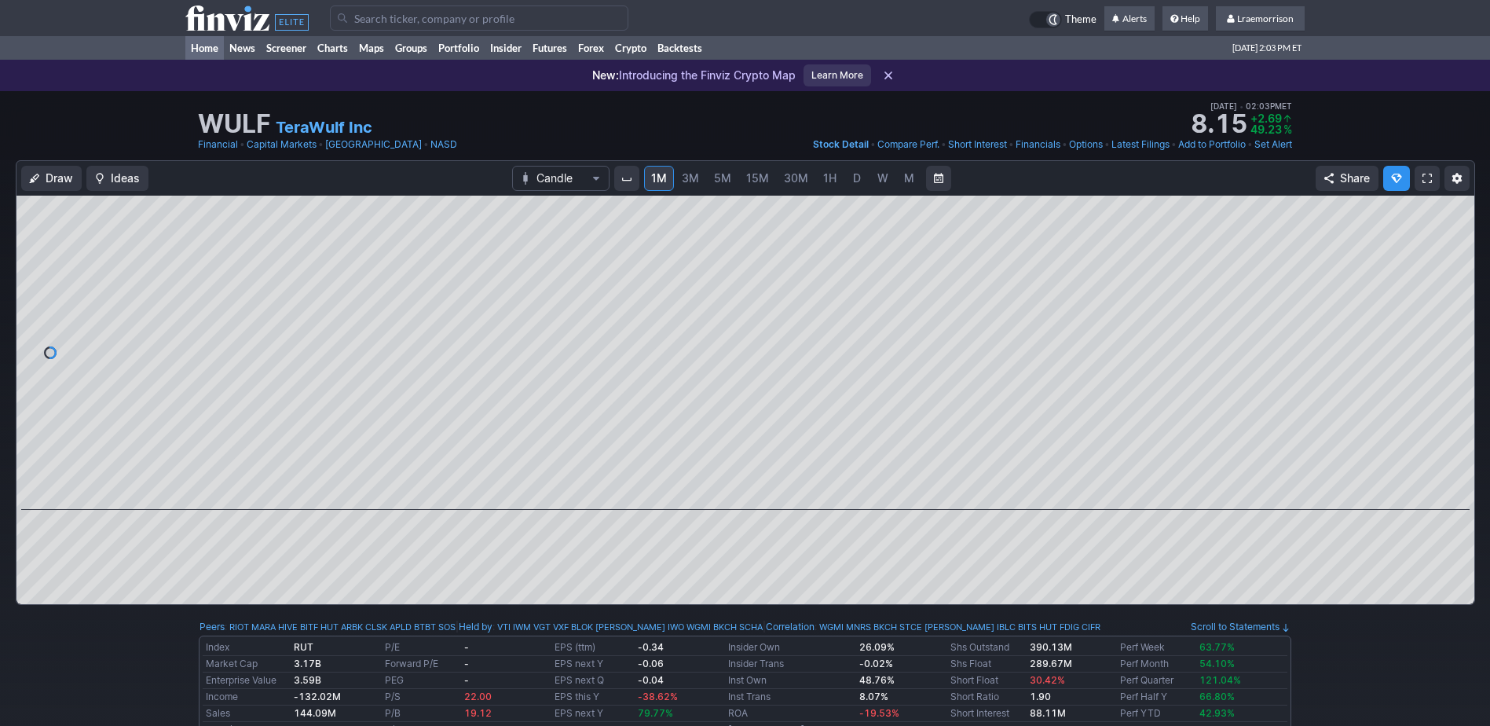
click at [202, 50] on link "Home" at bounding box center [204, 48] width 38 height 24
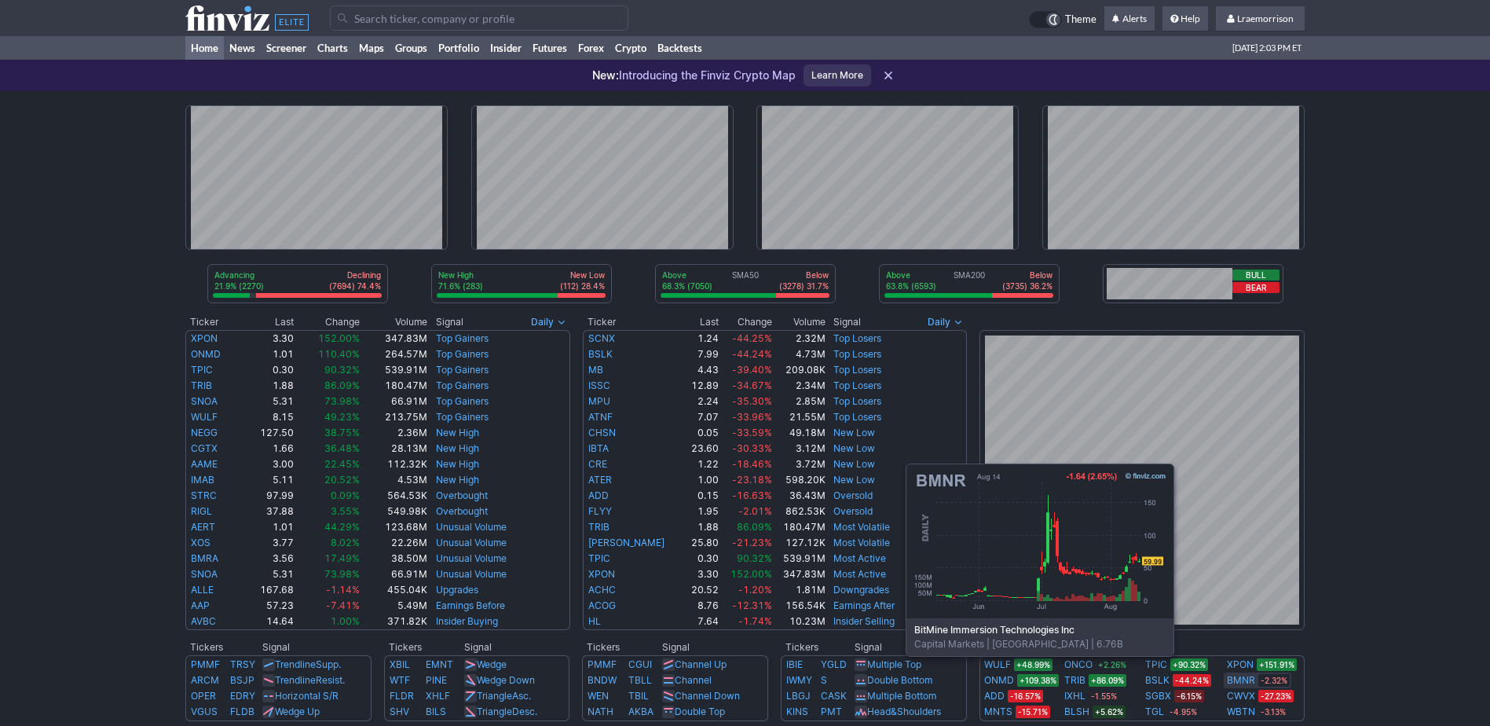
click at [1243, 679] on link "BMNR" at bounding box center [1241, 680] width 28 height 16
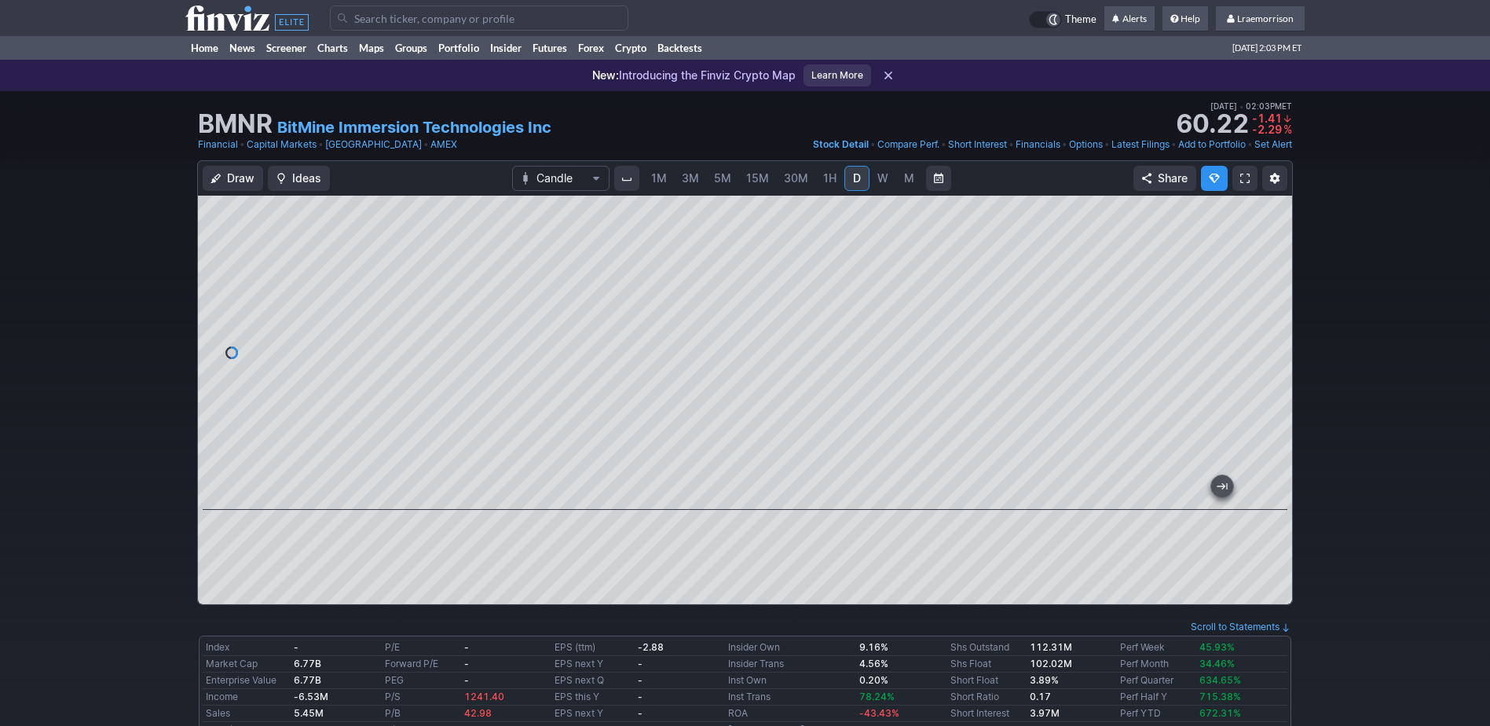
click at [659, 175] on span "1M" at bounding box center [659, 177] width 16 height 13
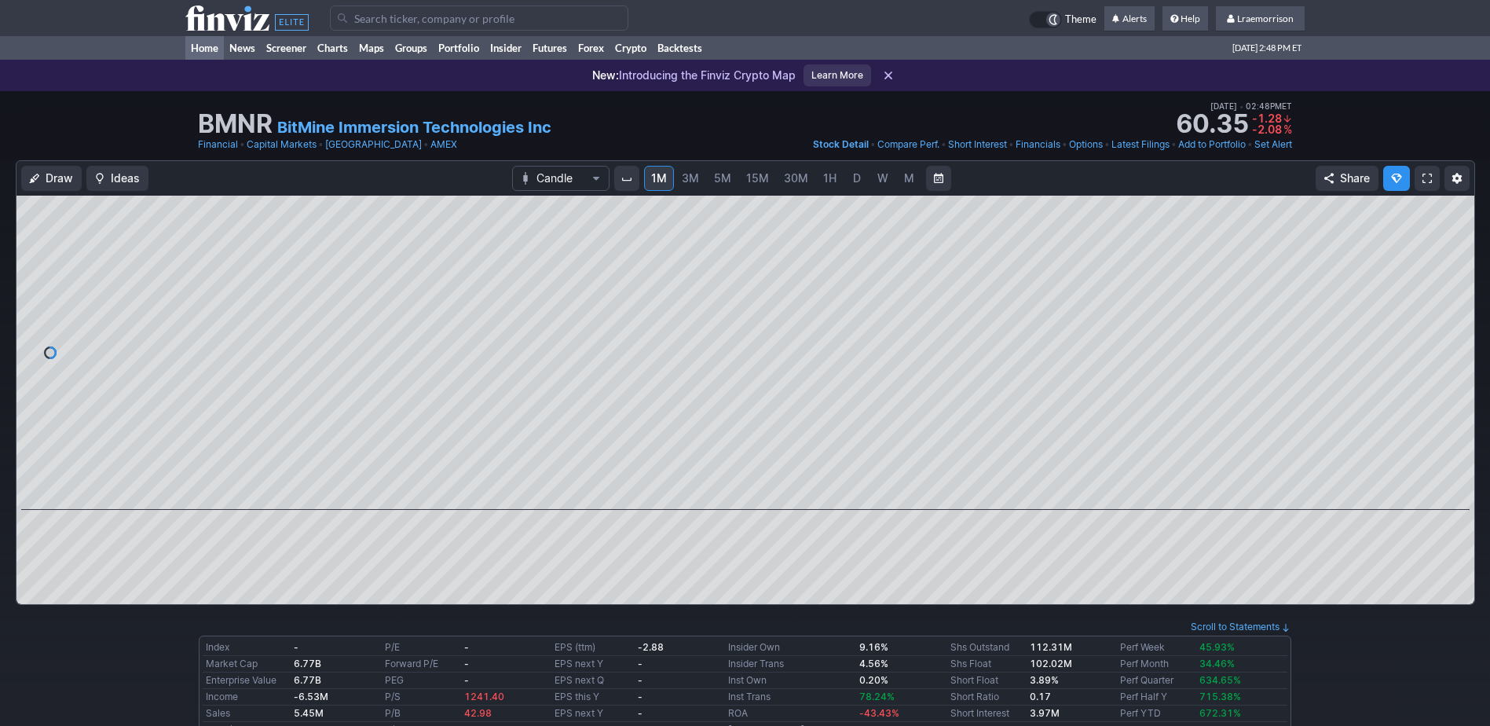
click at [201, 46] on link "Home" at bounding box center [204, 48] width 38 height 24
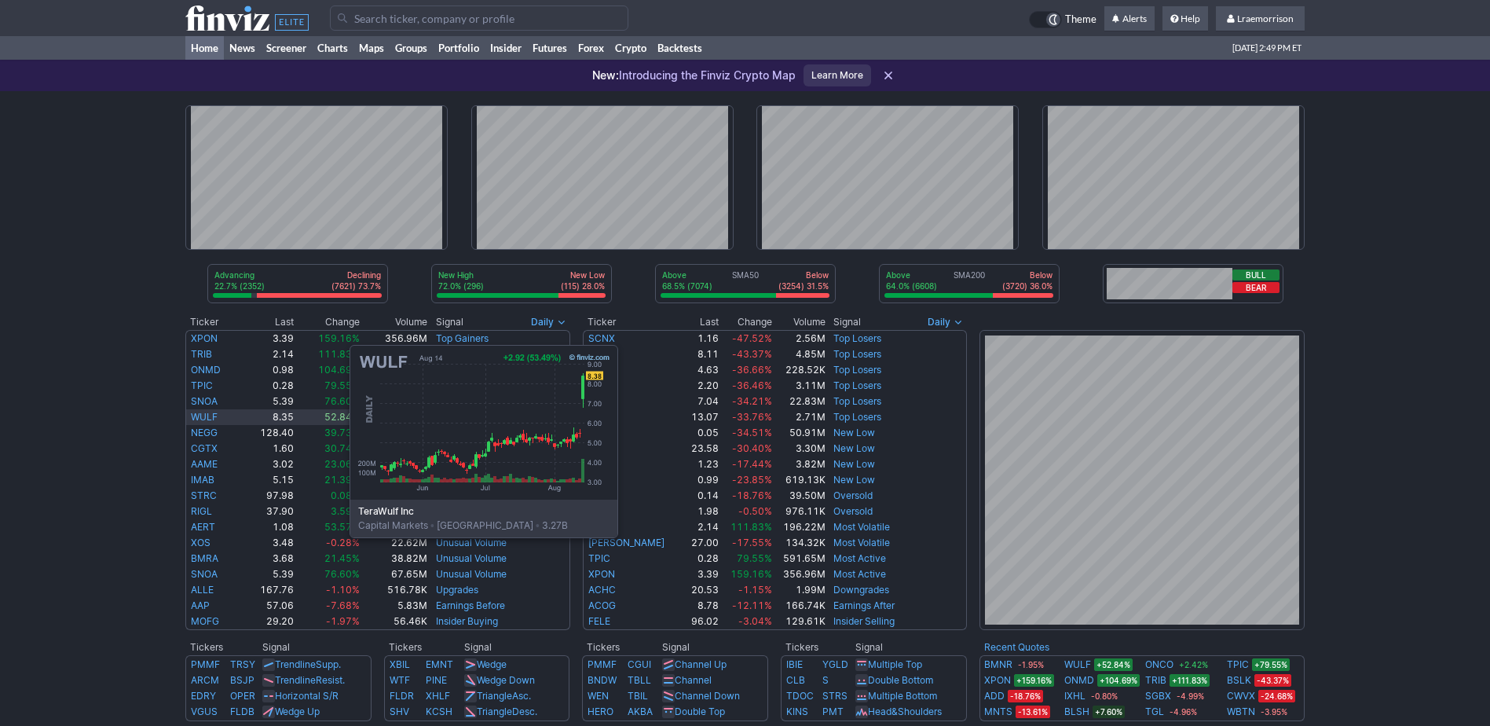
click at [192, 419] on link "WULF" at bounding box center [204, 417] width 27 height 12
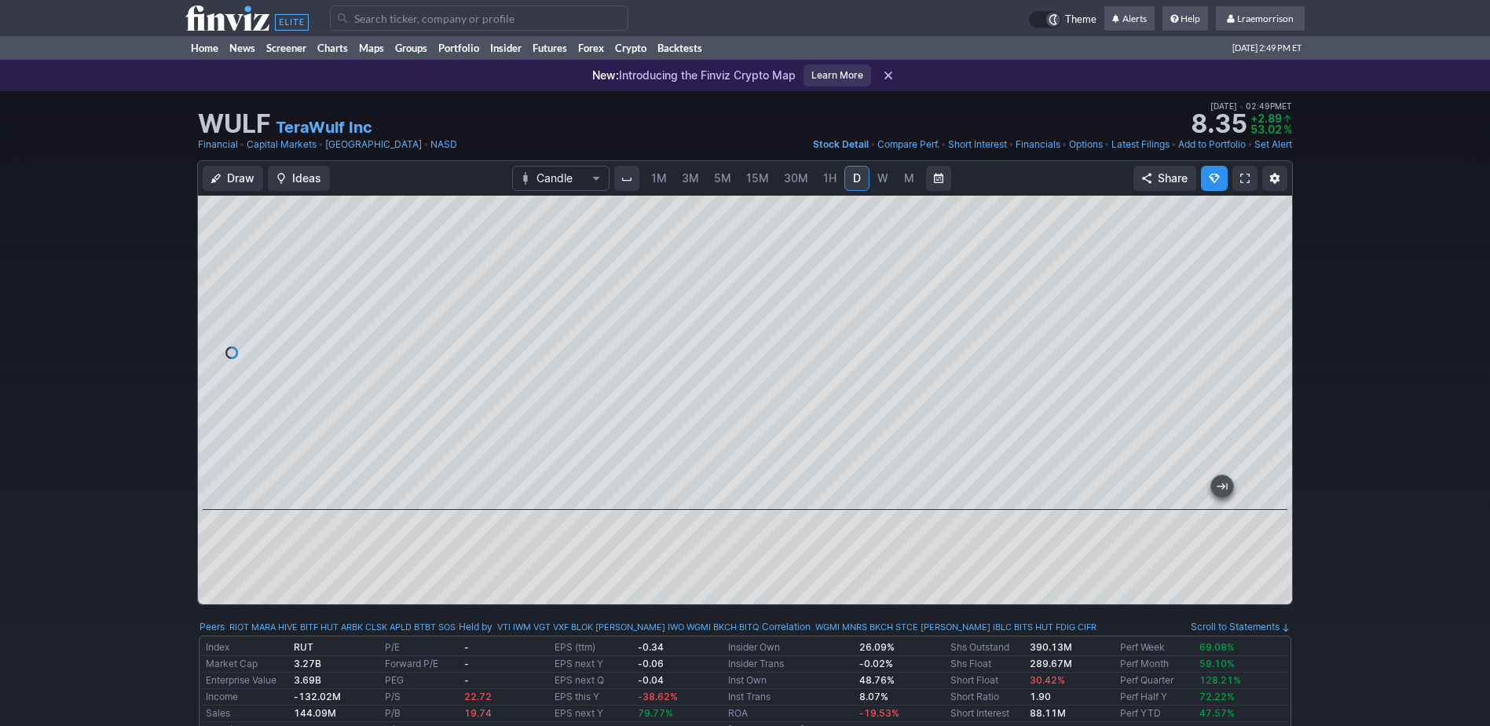
click at [650, 490] on div at bounding box center [745, 353] width 1094 height 314
click at [658, 185] on span "1M" at bounding box center [659, 178] width 16 height 16
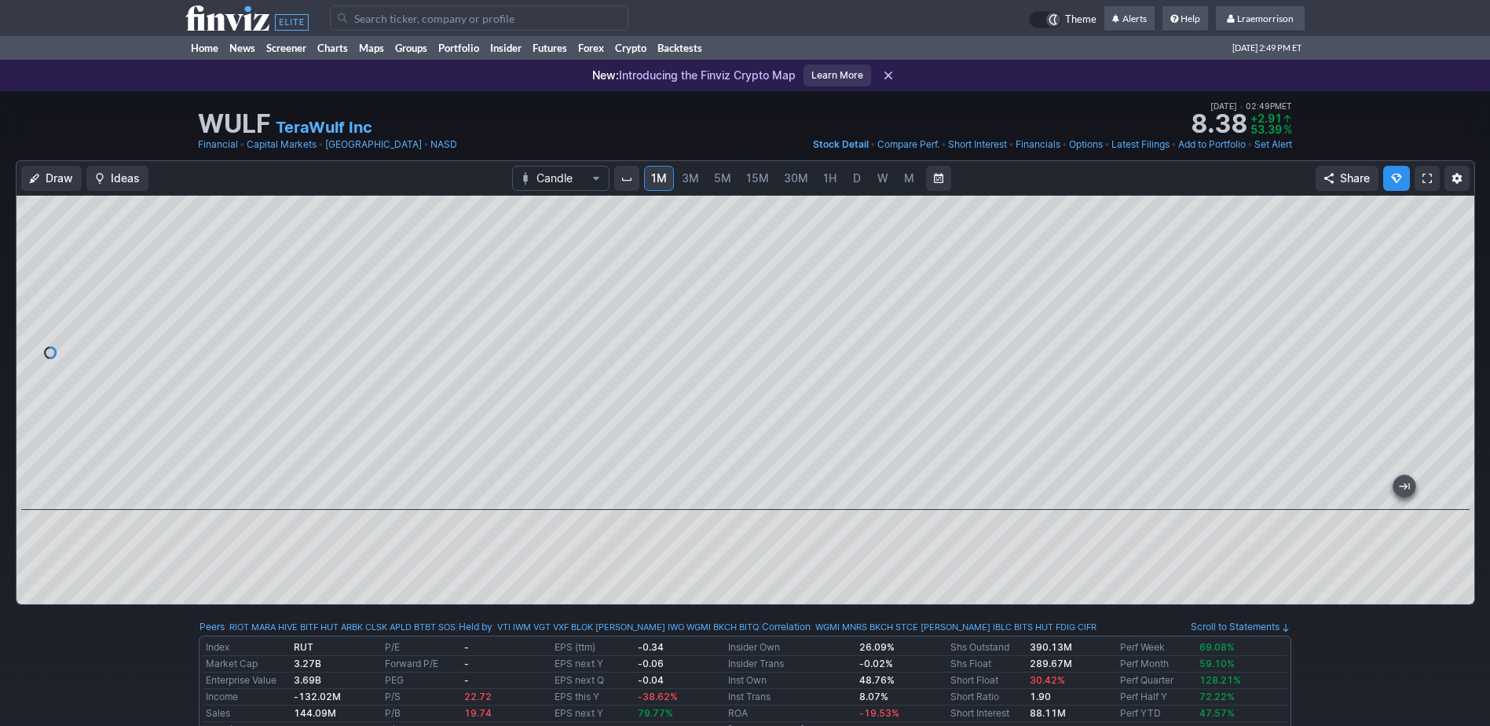
click at [408, 24] on input "Search" at bounding box center [479, 17] width 298 height 25
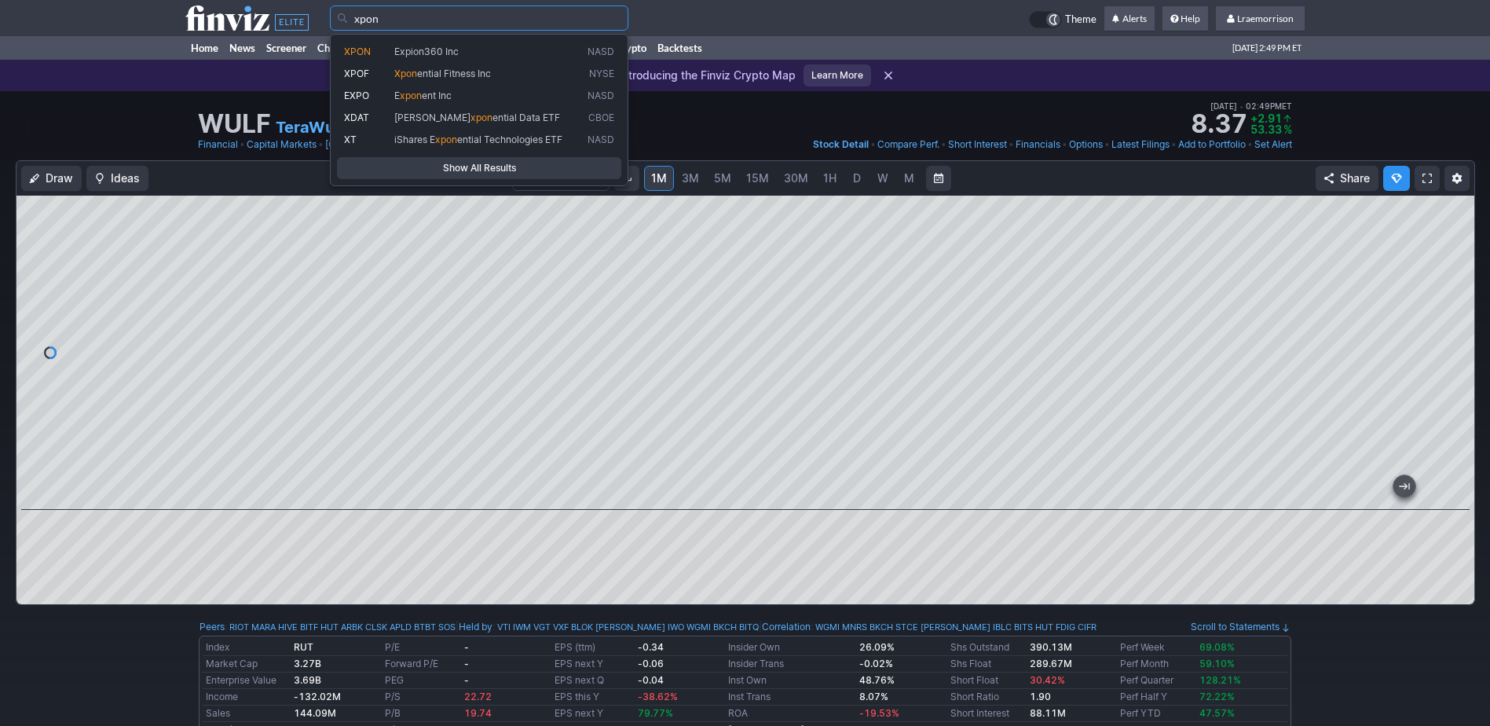
type input "xpon"
